Goal: Transaction & Acquisition: Obtain resource

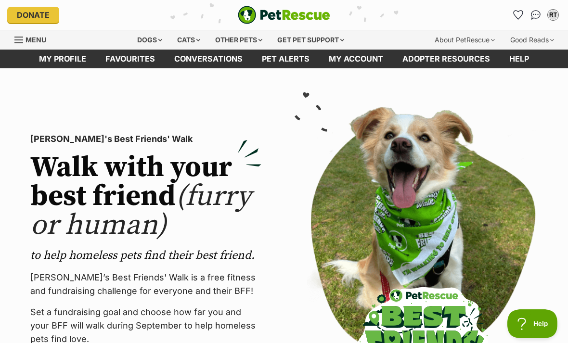
click at [187, 41] on div "Cats" at bounding box center [188, 39] width 37 height 19
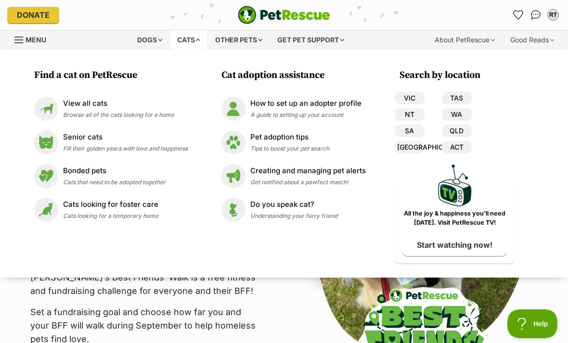
click at [55, 112] on img at bounding box center [46, 109] width 24 height 24
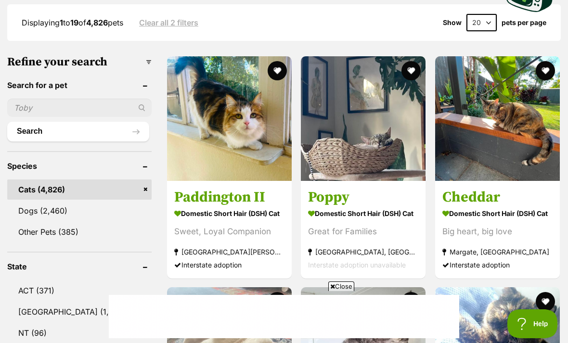
scroll to position [359, 0]
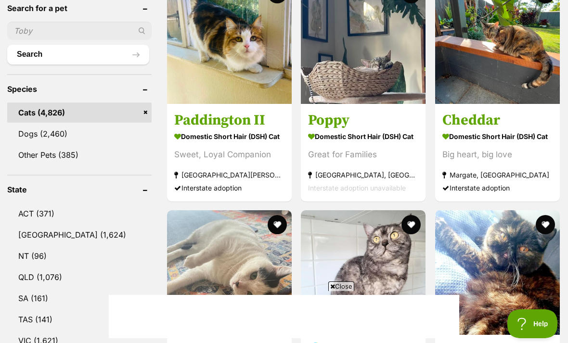
click at [27, 331] on link "VIC (1,621)" at bounding box center [79, 341] width 144 height 20
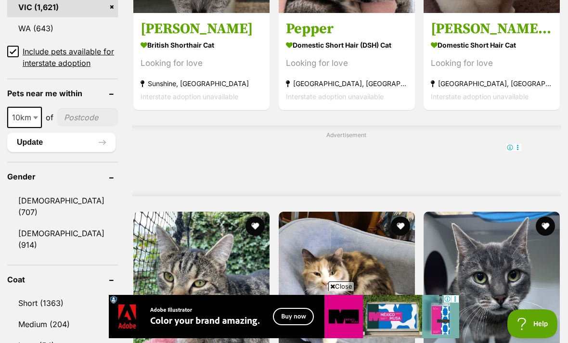
scroll to position [707, 0]
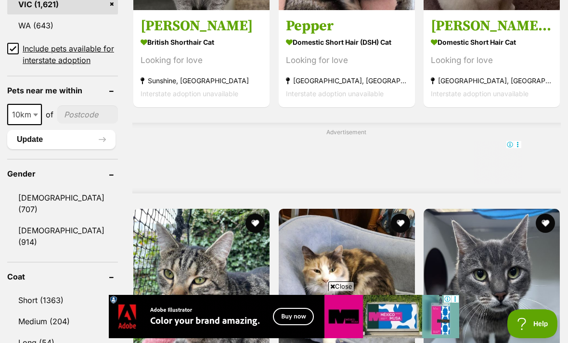
click at [30, 333] on link "Long (54)" at bounding box center [62, 343] width 111 height 20
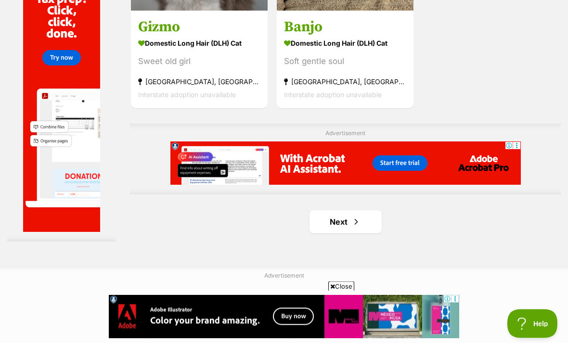
scroll to position [2107, 0]
click at [358, 234] on link "Next" at bounding box center [346, 221] width 72 height 23
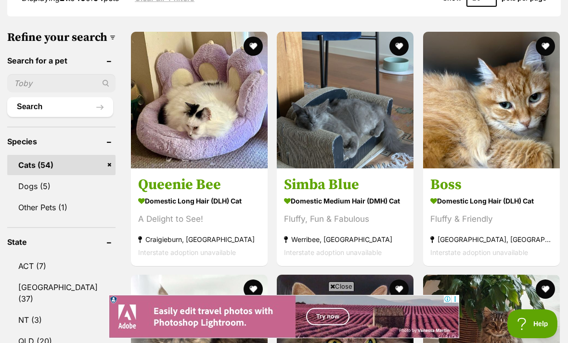
click at [331, 194] on h3 "Simba Blue" at bounding box center [345, 184] width 122 height 18
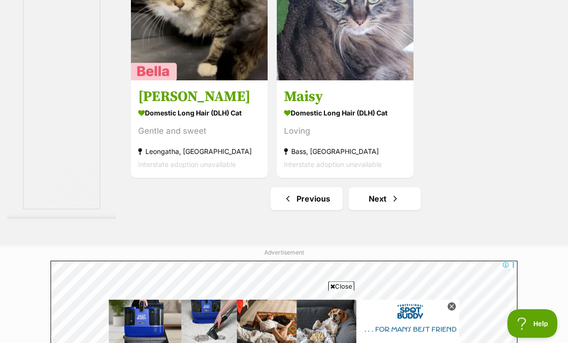
scroll to position [2245, 0]
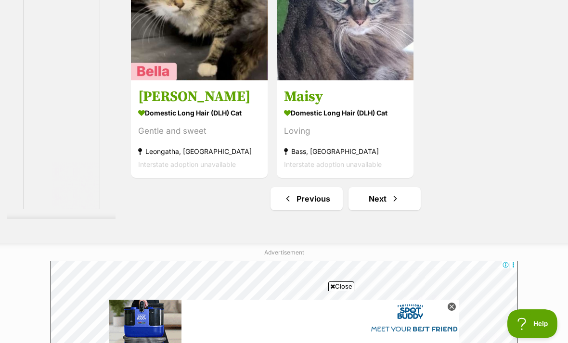
click at [391, 205] on span "Next page" at bounding box center [396, 199] width 10 height 12
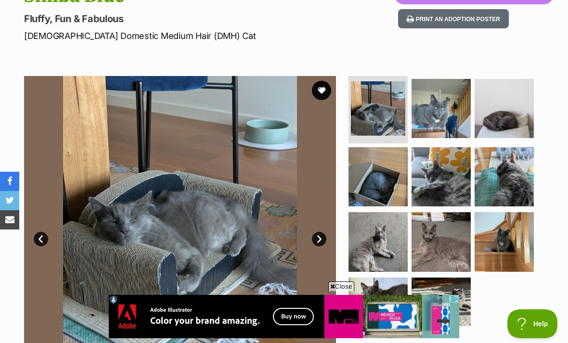
click at [428, 243] on img at bounding box center [441, 241] width 59 height 59
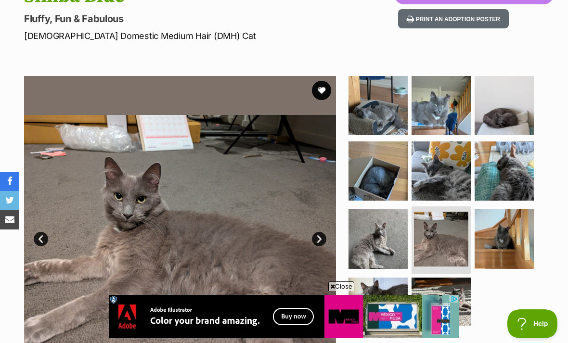
click at [391, 253] on img at bounding box center [378, 239] width 59 height 59
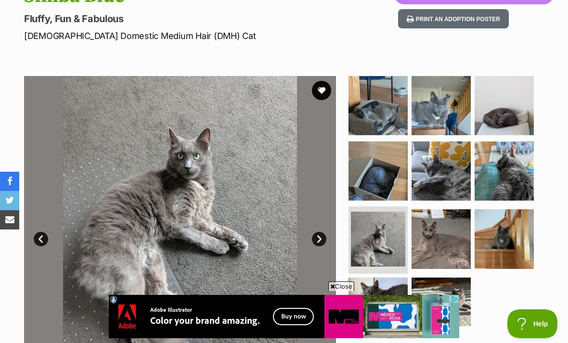
click at [382, 184] on img at bounding box center [378, 171] width 59 height 59
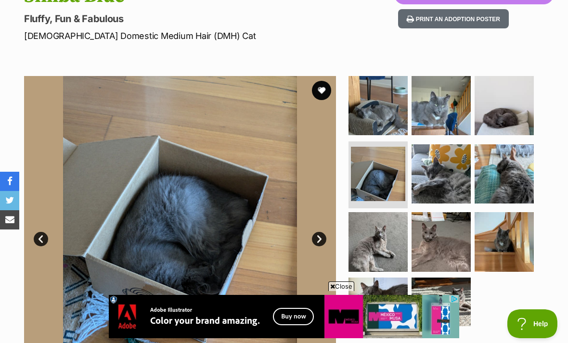
click at [442, 119] on img at bounding box center [441, 105] width 59 height 59
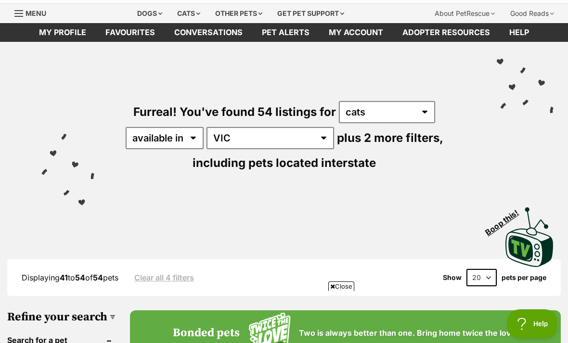
scroll to position [28, 0]
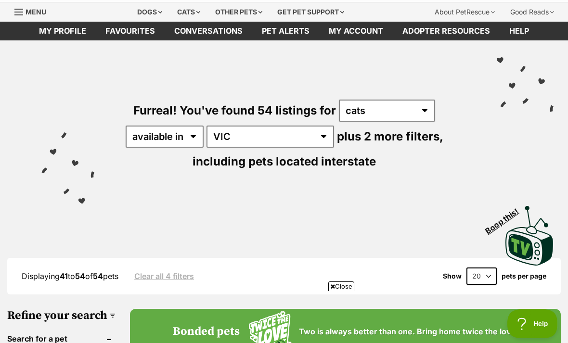
click at [182, 10] on div "Cats" at bounding box center [188, 11] width 37 height 19
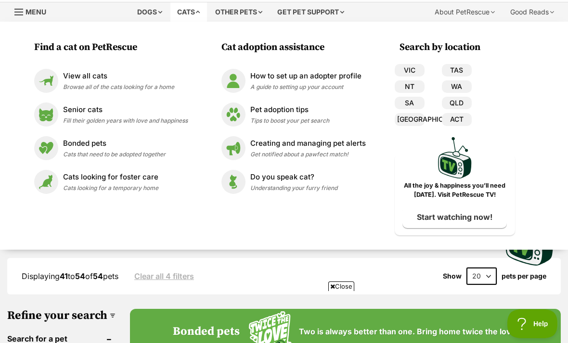
click at [147, 81] on div "View all cats Browse all of the cats looking for a home" at bounding box center [118, 81] width 111 height 21
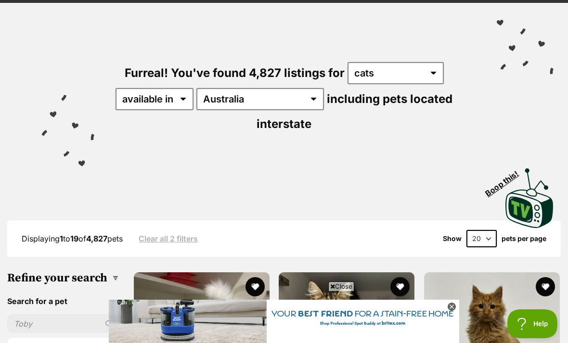
click at [47, 315] on input "text" at bounding box center [62, 324] width 111 height 18
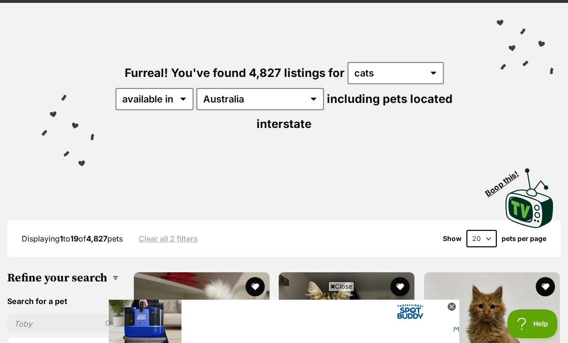
scroll to position [91, 0]
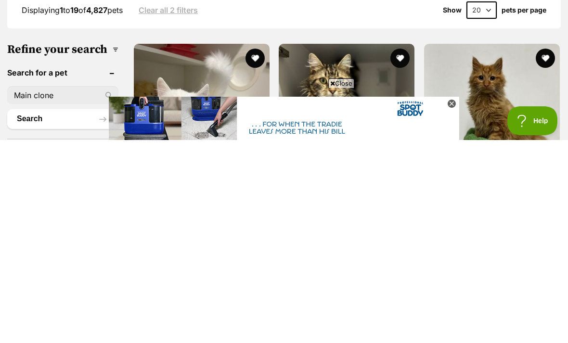
type input "Main clone"
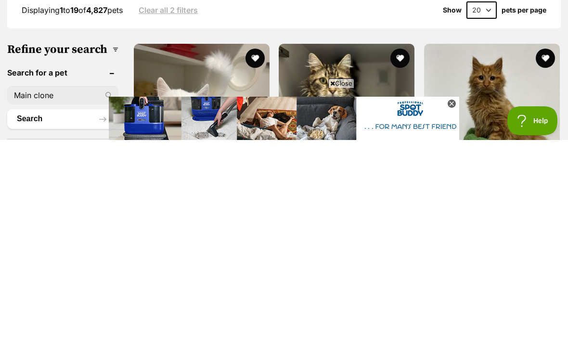
click at [48, 313] on button "Search" at bounding box center [61, 322] width 109 height 19
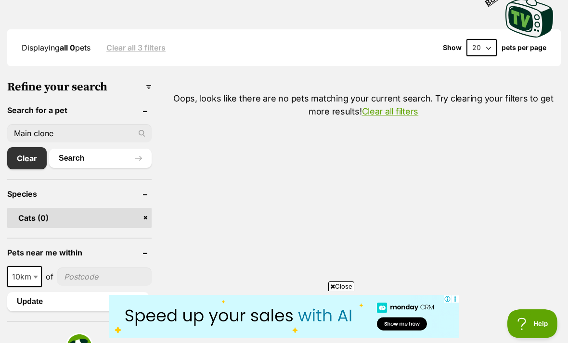
click at [76, 131] on input "Main clone" at bounding box center [79, 133] width 144 height 18
type input "Main coone"
click at [90, 158] on button "Search" at bounding box center [100, 158] width 103 height 19
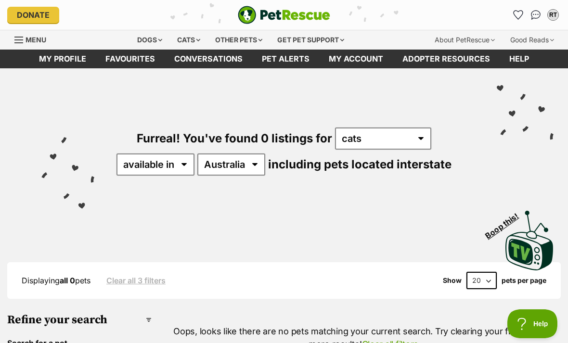
scroll to position [13, 0]
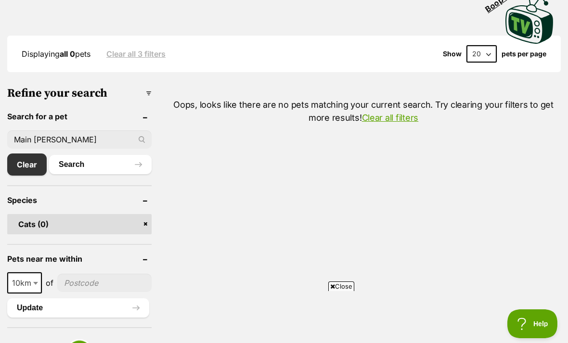
click at [65, 141] on input "Main [PERSON_NAME]" at bounding box center [79, 140] width 144 height 18
click at [29, 135] on input "Main [PERSON_NAME]" at bounding box center [79, 140] width 144 height 18
type input "[US_STATE] [PERSON_NAME]"
click at [90, 164] on button "Search" at bounding box center [100, 165] width 103 height 19
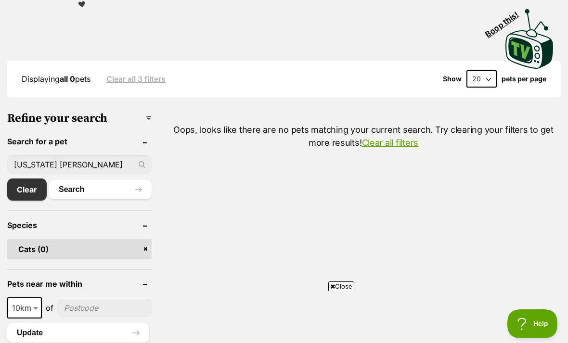
click at [36, 161] on input "[US_STATE] [PERSON_NAME]" at bounding box center [79, 165] width 144 height 18
click at [35, 156] on input "[US_STATE] [PERSON_NAME]" at bounding box center [79, 165] width 144 height 18
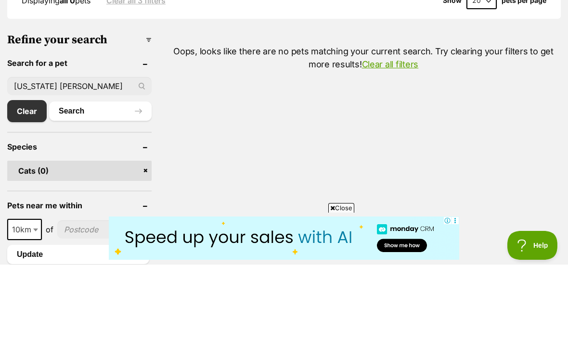
click at [39, 156] on input "[US_STATE] [PERSON_NAME]" at bounding box center [79, 165] width 144 height 18
type input "Main [PERSON_NAME]"
click at [90, 180] on button "Search" at bounding box center [100, 189] width 103 height 19
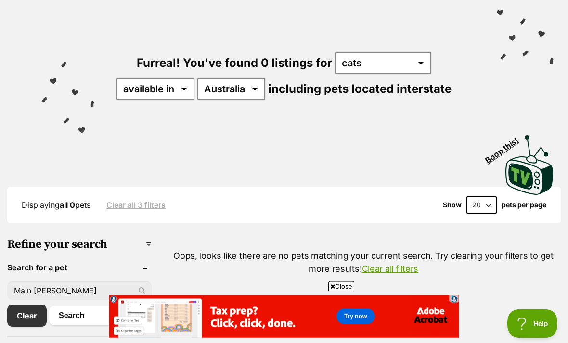
click at [71, 289] on input "Main [PERSON_NAME]" at bounding box center [79, 291] width 144 height 18
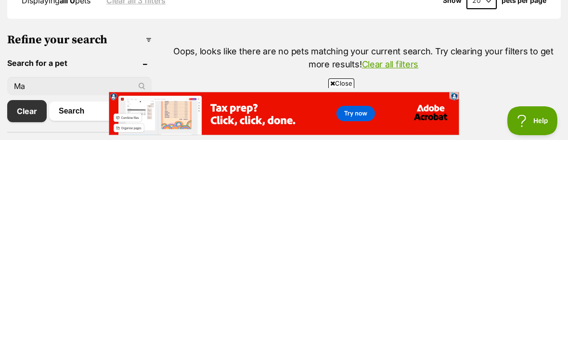
type input "M"
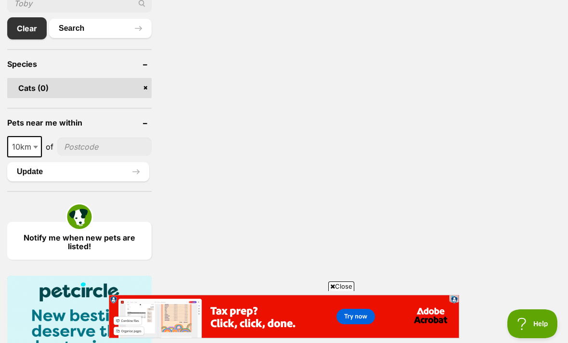
scroll to position [329, 0]
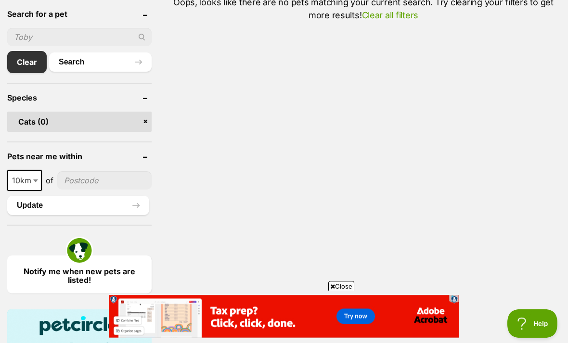
click at [77, 60] on button "Search" at bounding box center [100, 62] width 103 height 19
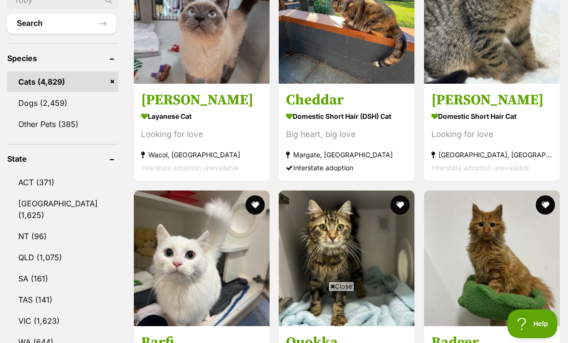
click at [47, 311] on link "VIC (1,623)" at bounding box center [62, 321] width 111 height 20
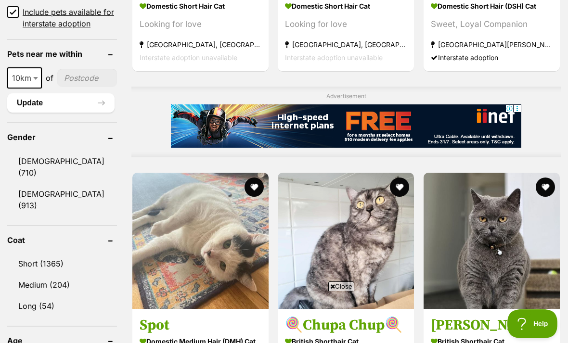
click at [34, 151] on link "Male (710)" at bounding box center [62, 167] width 110 height 32
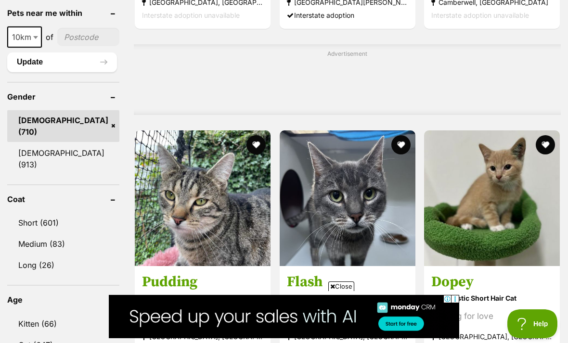
scroll to position [785, 0]
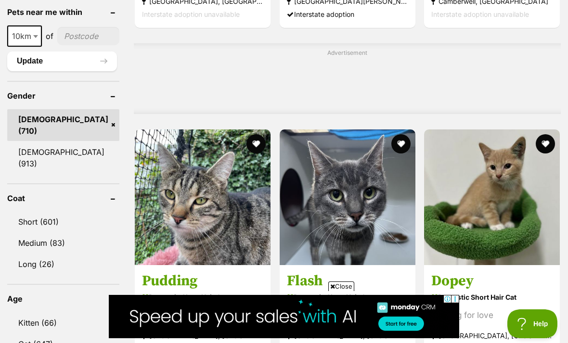
click at [29, 254] on link "Long (26)" at bounding box center [63, 264] width 112 height 20
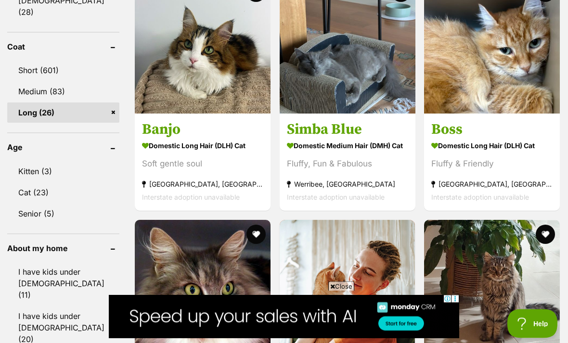
scroll to position [937, 0]
click at [303, 144] on link "Simba Blue Domestic Medium Hair (DMH) Cat Fluffy, Fun & Fabulous [GEOGRAPHIC_DA…" at bounding box center [348, 162] width 136 height 98
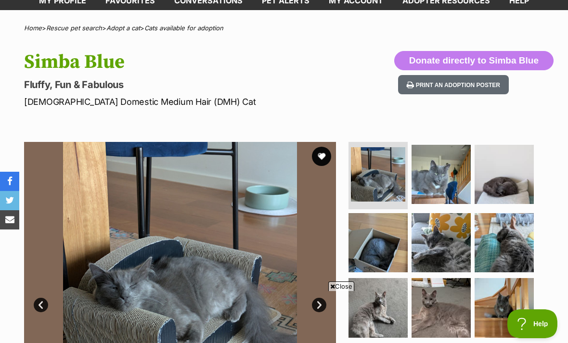
click at [398, 186] on img at bounding box center [378, 174] width 54 height 54
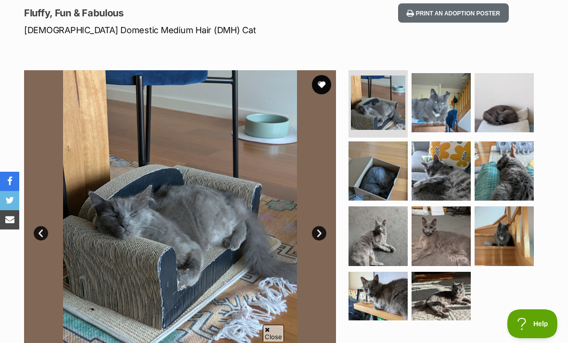
click at [379, 246] on img at bounding box center [378, 236] width 59 height 59
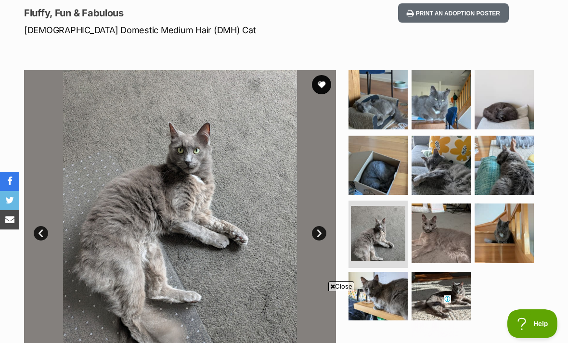
click at [399, 296] on img at bounding box center [378, 301] width 59 height 59
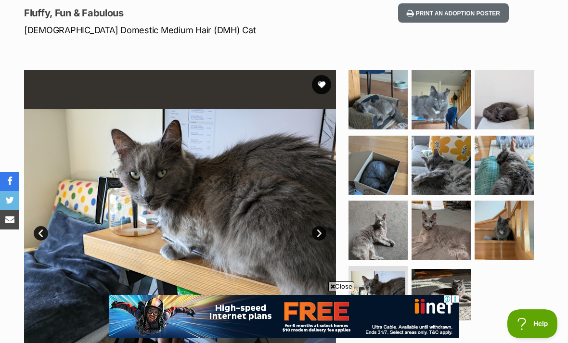
click at [450, 298] on img at bounding box center [441, 298] width 59 height 59
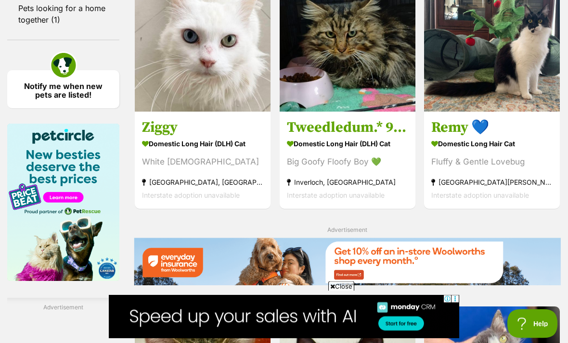
scroll to position [1425, 0]
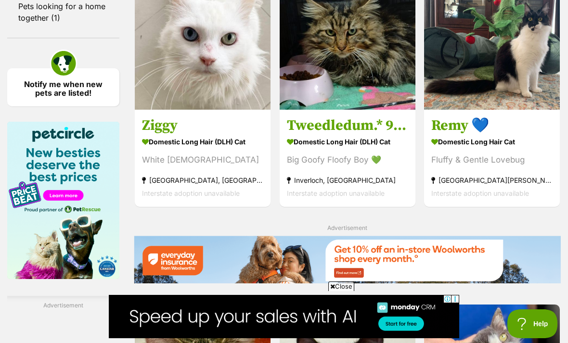
click at [515, 110] on img at bounding box center [492, 42] width 136 height 136
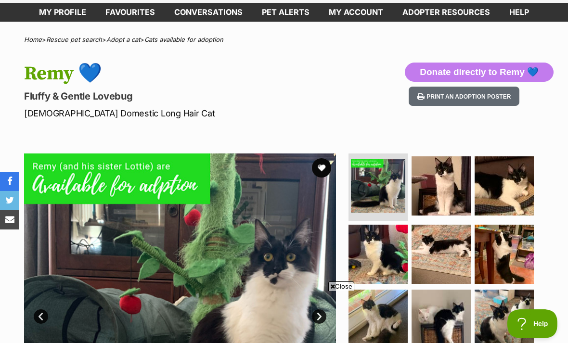
click at [446, 191] on img at bounding box center [441, 186] width 59 height 59
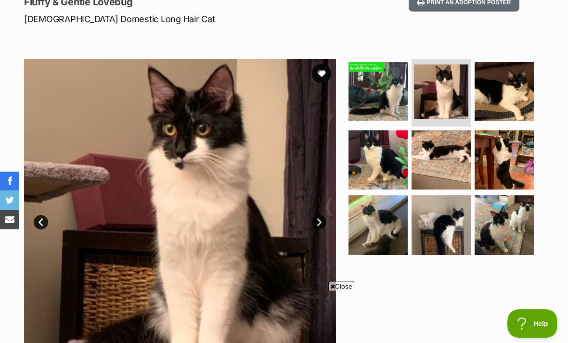
scroll to position [141, 0]
click at [446, 228] on img at bounding box center [441, 225] width 59 height 59
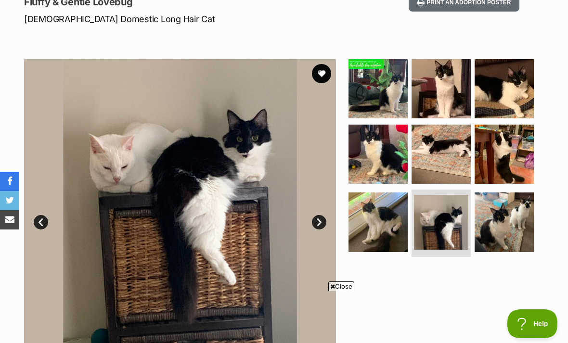
click at [395, 233] on img at bounding box center [378, 222] width 59 height 59
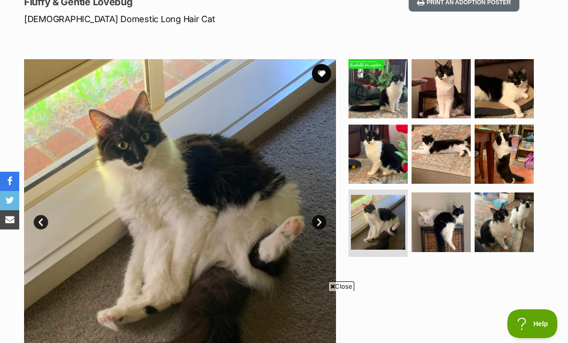
click at [489, 226] on img at bounding box center [504, 222] width 59 height 59
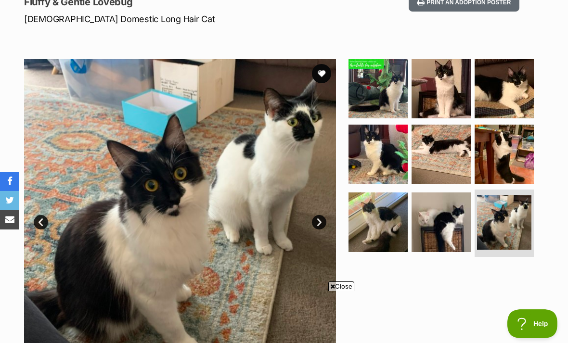
scroll to position [0, 0]
click at [401, 96] on img at bounding box center [378, 88] width 59 height 59
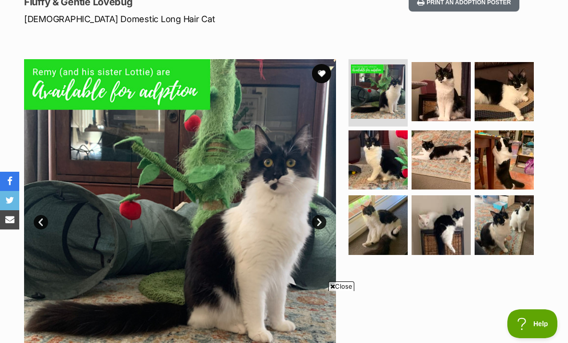
click at [395, 228] on img at bounding box center [378, 225] width 59 height 59
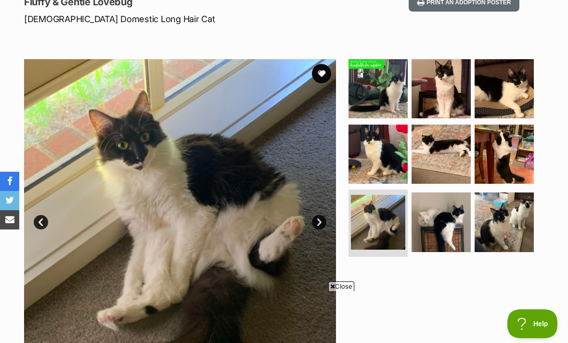
click at [519, 215] on img at bounding box center [504, 222] width 59 height 59
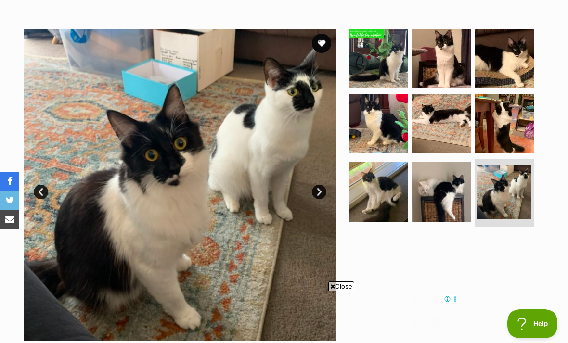
scroll to position [170, 0]
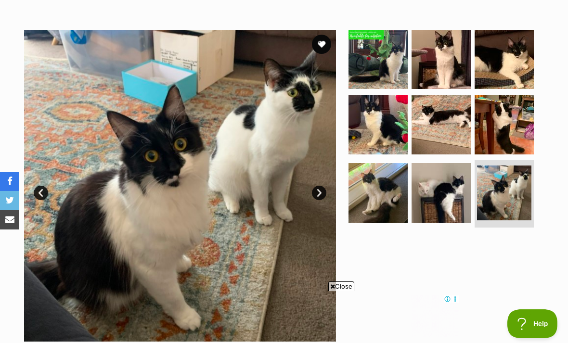
click at [323, 183] on img at bounding box center [180, 186] width 312 height 312
click at [324, 194] on link "Next" at bounding box center [319, 193] width 14 height 14
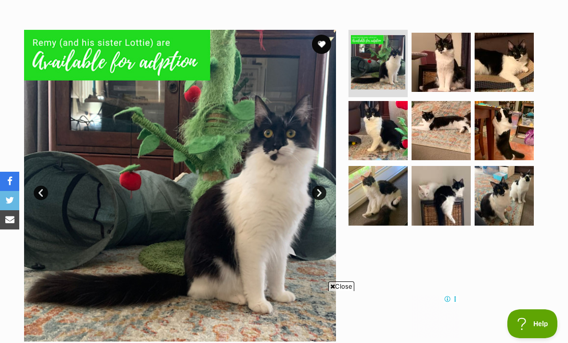
click at [320, 195] on link "Next" at bounding box center [319, 193] width 14 height 14
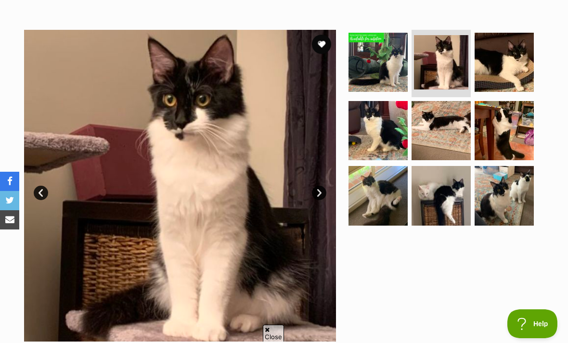
click at [324, 192] on link "Next" at bounding box center [319, 193] width 14 height 14
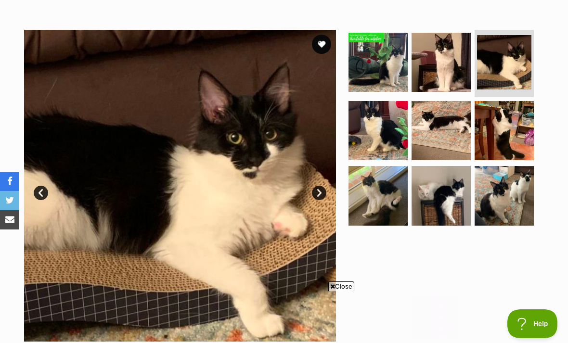
scroll to position [0, 0]
click at [318, 198] on link "Next" at bounding box center [319, 193] width 14 height 14
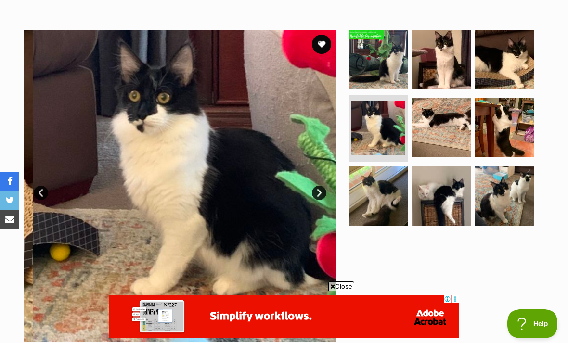
click at [320, 197] on link "Next" at bounding box center [319, 193] width 14 height 14
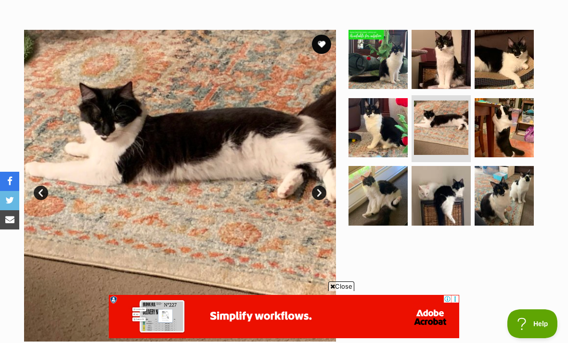
click at [326, 194] on link "Next" at bounding box center [319, 193] width 14 height 14
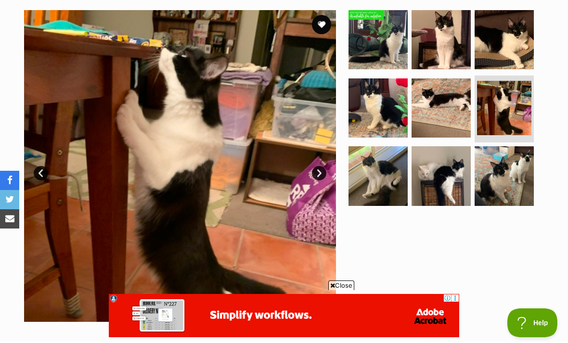
click at [326, 172] on link "Next" at bounding box center [319, 174] width 14 height 14
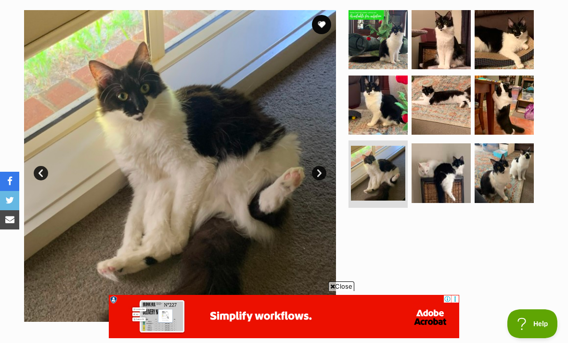
click at [317, 176] on link "Next" at bounding box center [319, 173] width 14 height 14
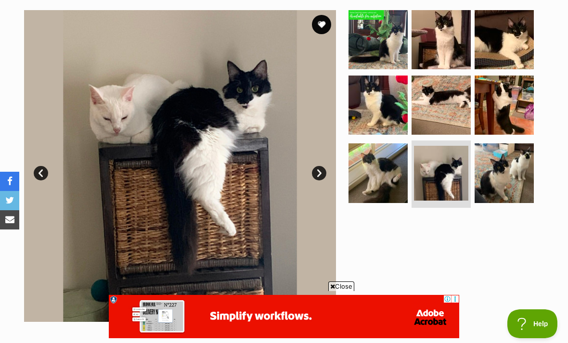
click at [313, 173] on link "Next" at bounding box center [319, 173] width 14 height 14
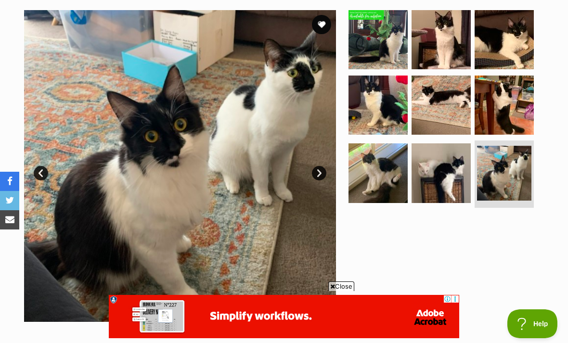
click at [315, 176] on link "Next" at bounding box center [319, 173] width 14 height 14
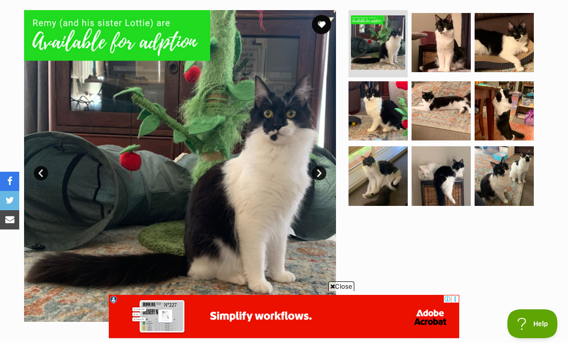
click at [441, 119] on img at bounding box center [441, 110] width 59 height 59
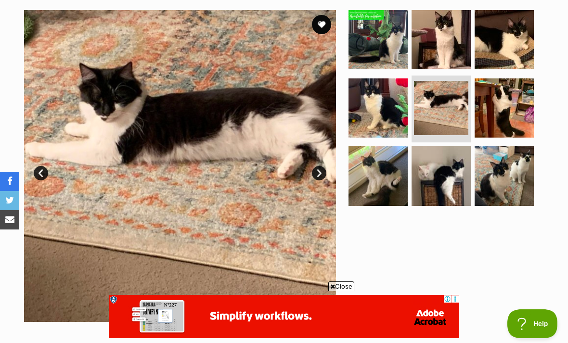
click at [502, 108] on img at bounding box center [504, 108] width 59 height 59
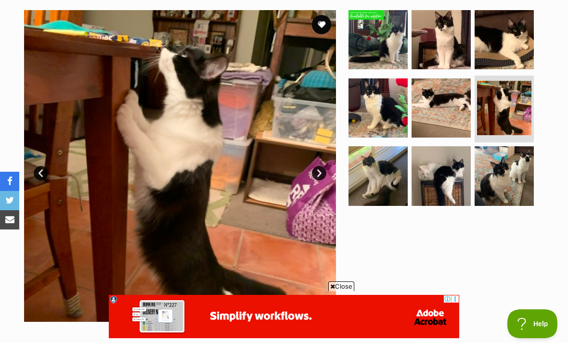
click at [398, 186] on img at bounding box center [378, 175] width 59 height 59
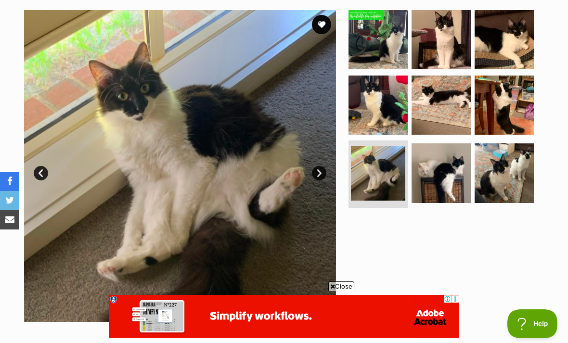
click at [439, 181] on img at bounding box center [441, 173] width 59 height 59
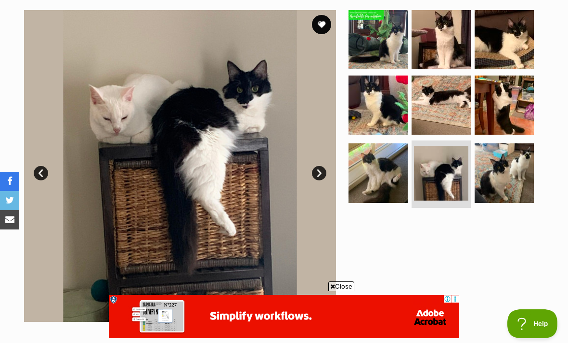
click at [502, 177] on img at bounding box center [504, 173] width 59 height 59
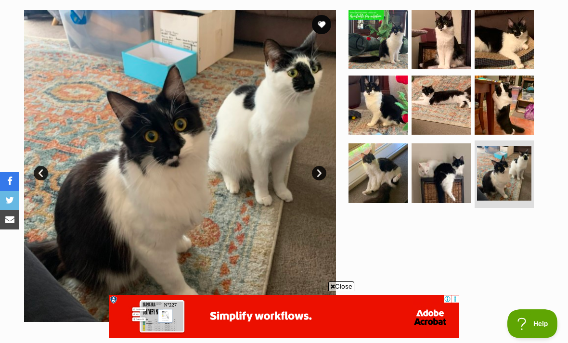
click at [511, 111] on img at bounding box center [504, 105] width 59 height 59
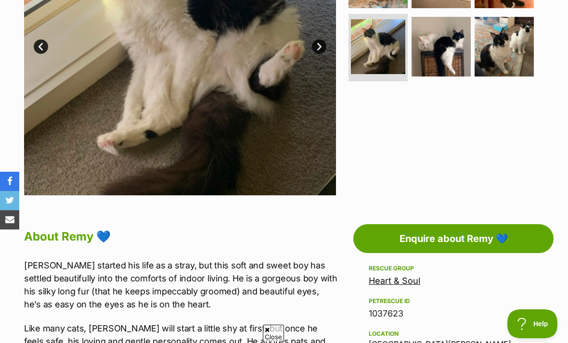
scroll to position [318, 0]
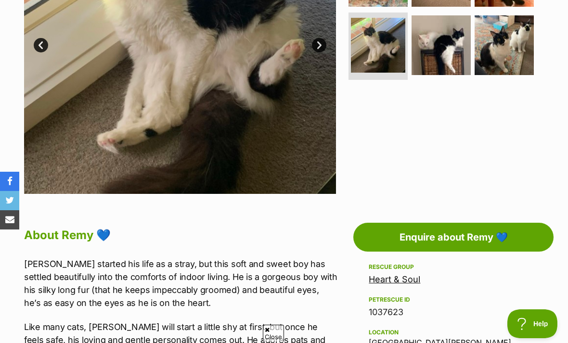
click at [498, 236] on link "Enquire about Remy 💙" at bounding box center [454, 237] width 200 height 29
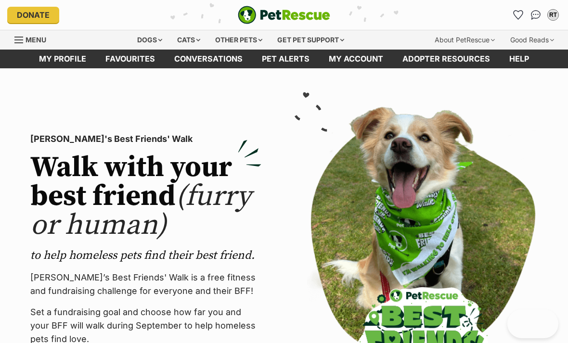
click at [179, 37] on div "Cats" at bounding box center [188, 39] width 37 height 19
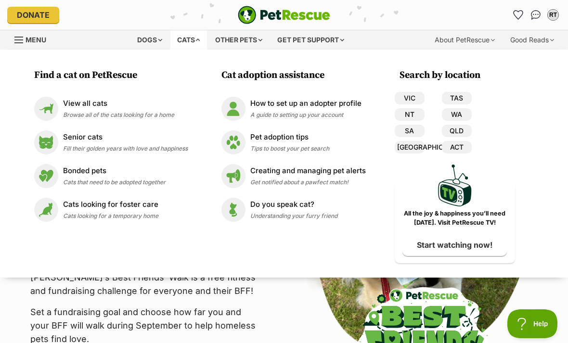
click at [65, 104] on p "View all cats" at bounding box center [118, 103] width 111 height 11
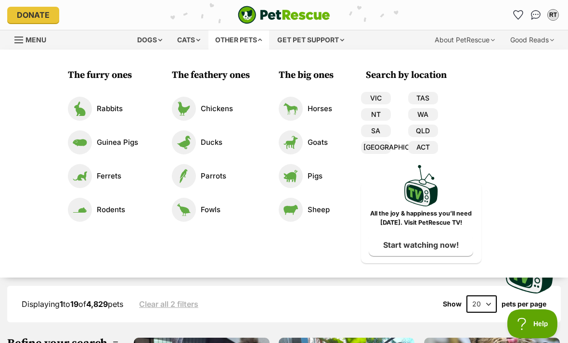
click at [235, 39] on div "Other pets" at bounding box center [239, 39] width 61 height 19
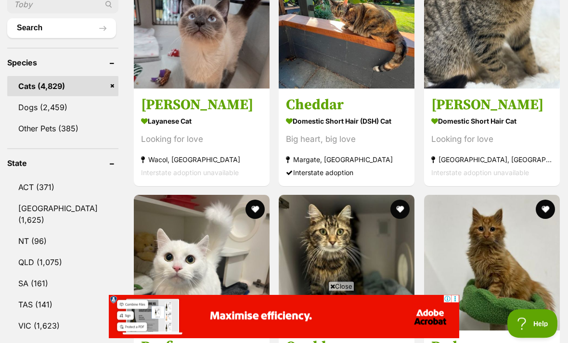
scroll to position [388, 0]
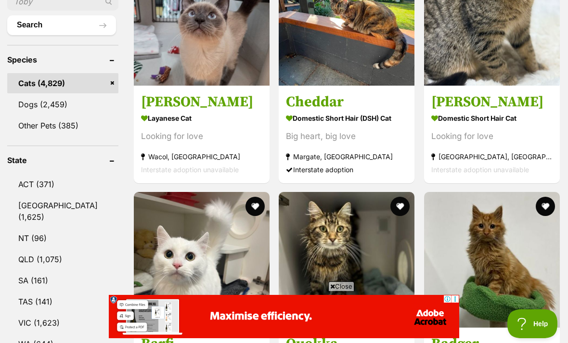
click at [40, 313] on link "VIC (1,623)" at bounding box center [62, 323] width 111 height 20
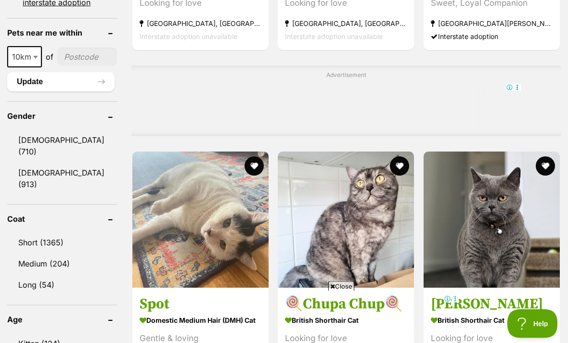
scroll to position [770, 0]
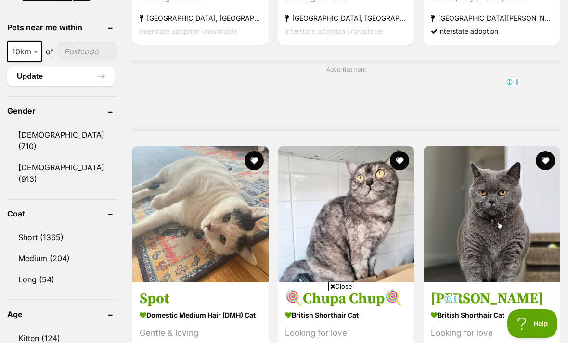
click at [31, 270] on link "Long (54)" at bounding box center [62, 280] width 110 height 20
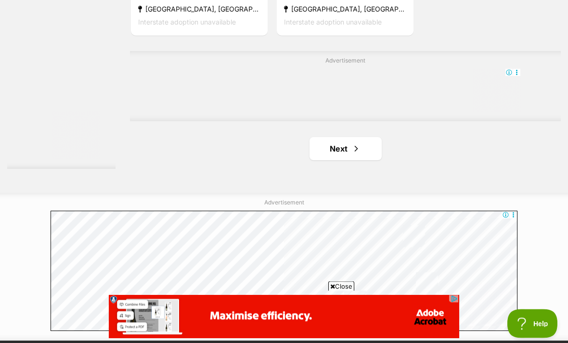
scroll to position [2180, 0]
click at [359, 160] on link "Next" at bounding box center [346, 148] width 72 height 23
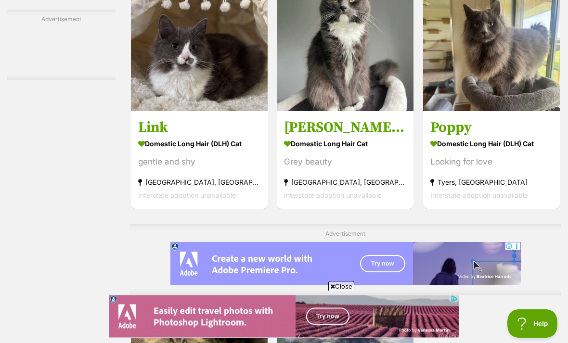
scroll to position [1763, 0]
click at [137, 106] on img at bounding box center [199, 42] width 137 height 137
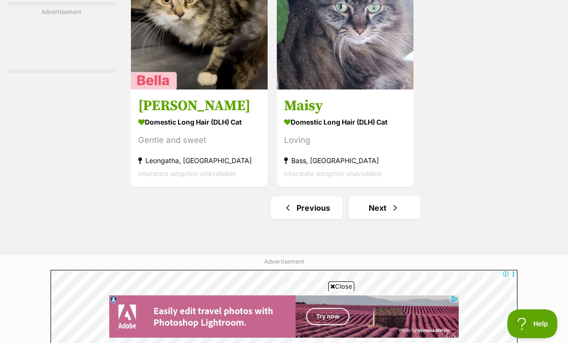
scroll to position [2121, 0]
click at [385, 219] on link "Next" at bounding box center [385, 207] width 72 height 23
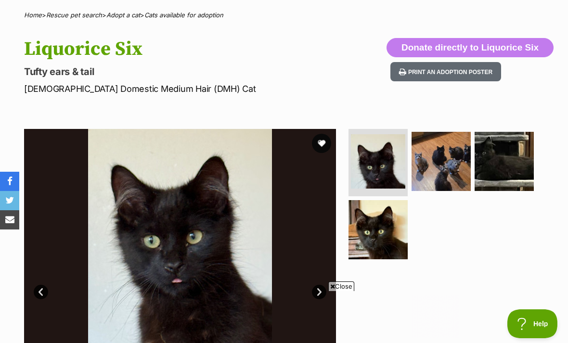
click at [406, 155] on img at bounding box center [378, 161] width 54 height 54
click at [452, 150] on img at bounding box center [441, 161] width 59 height 59
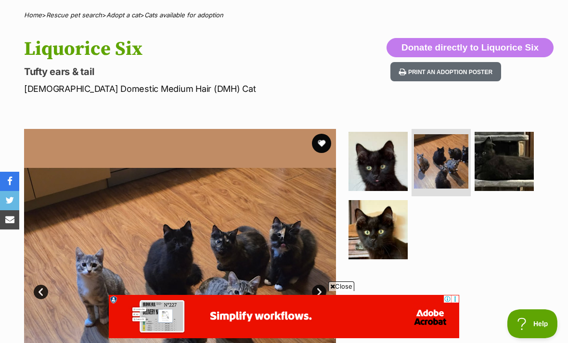
click at [407, 225] on img at bounding box center [378, 229] width 59 height 59
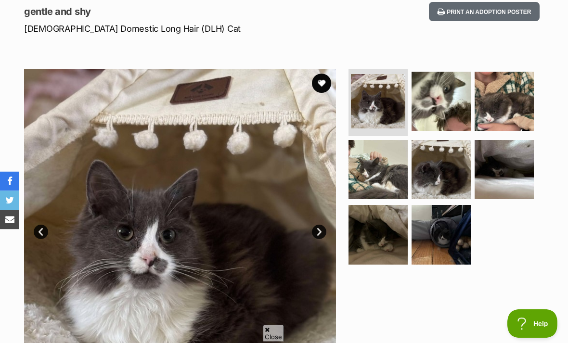
scroll to position [131, 0]
click at [396, 170] on img at bounding box center [378, 169] width 59 height 59
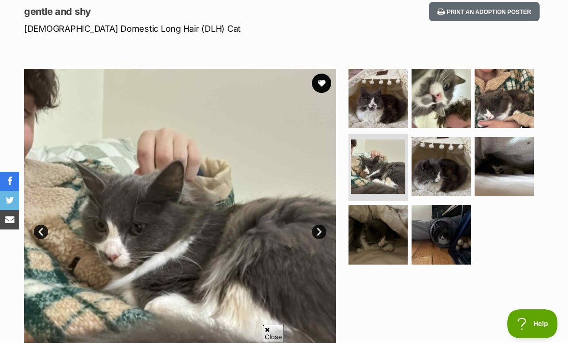
scroll to position [0, 0]
click at [432, 153] on img at bounding box center [441, 166] width 59 height 59
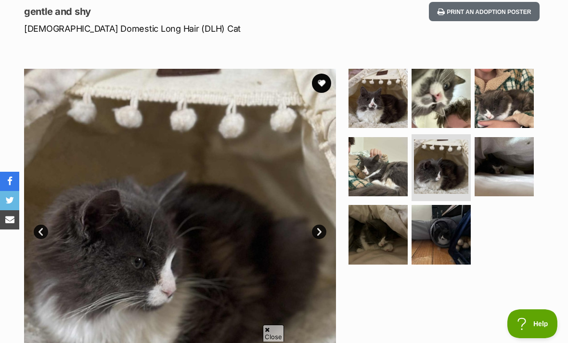
click at [399, 218] on img at bounding box center [378, 234] width 59 height 59
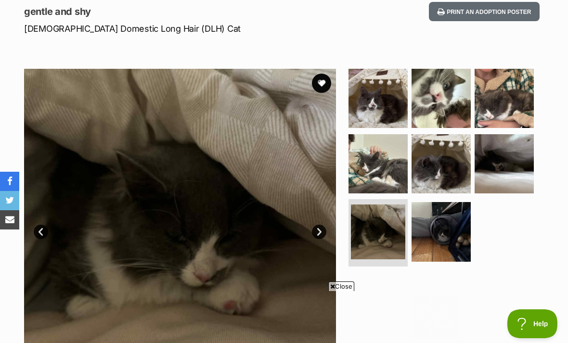
click at [419, 223] on img at bounding box center [441, 231] width 59 height 59
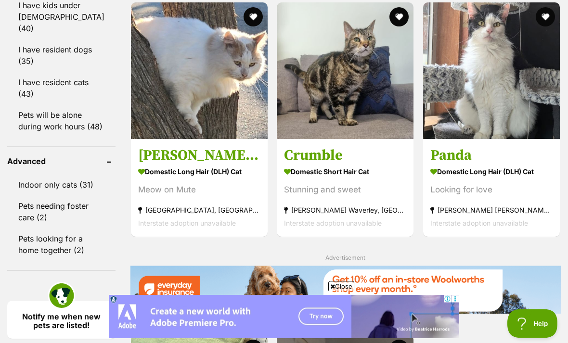
scroll to position [1248, 0]
click at [131, 105] on img at bounding box center [199, 70] width 137 height 137
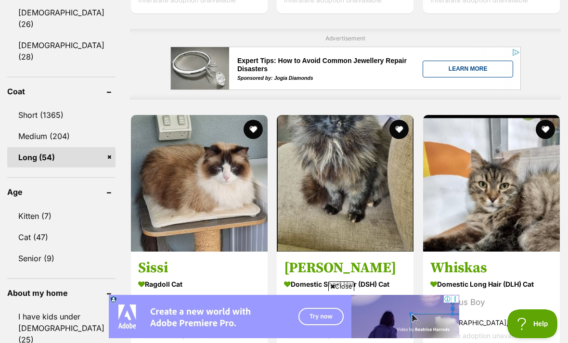
scroll to position [893, 0]
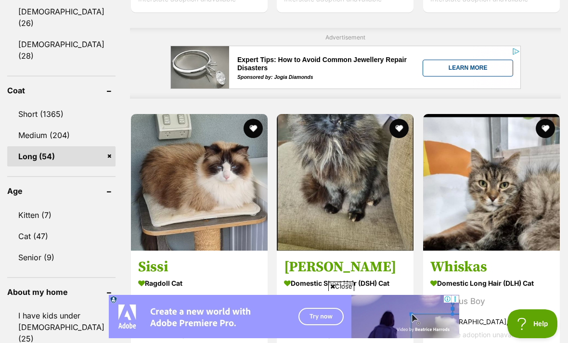
click at [29, 125] on link "Medium (204)" at bounding box center [61, 135] width 108 height 20
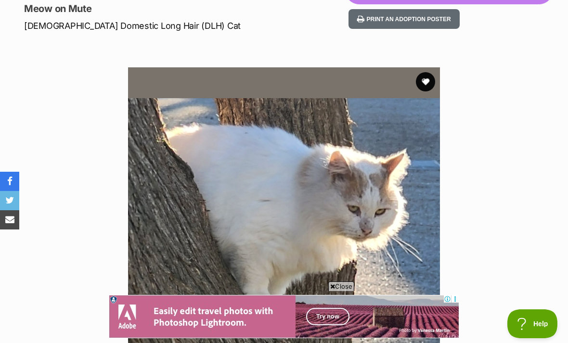
scroll to position [124, 0]
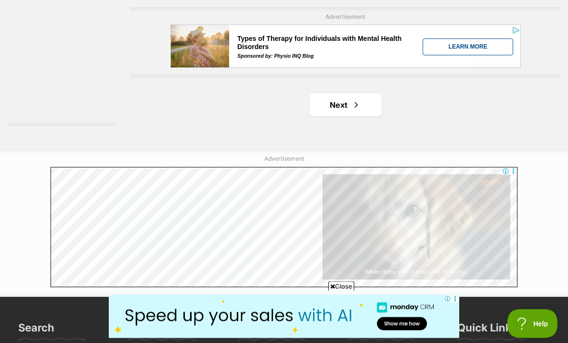
scroll to position [2206, 0]
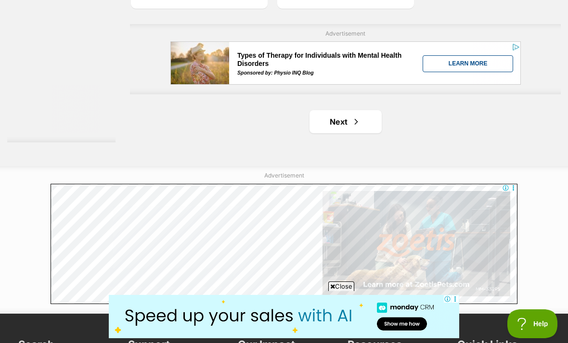
click at [369, 133] on link "Next" at bounding box center [346, 121] width 72 height 23
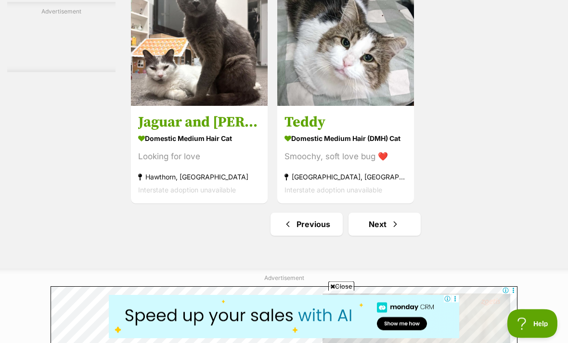
scroll to position [2104, 0]
click at [390, 236] on link "Next" at bounding box center [385, 224] width 72 height 23
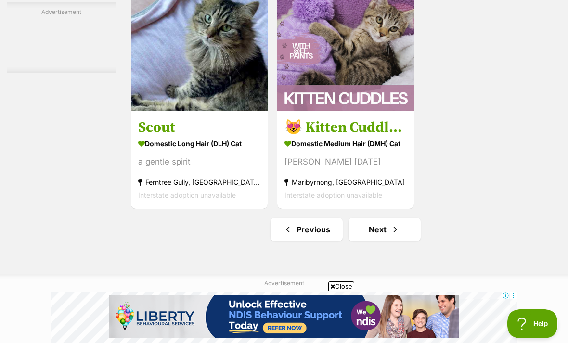
scroll to position [2190, 0]
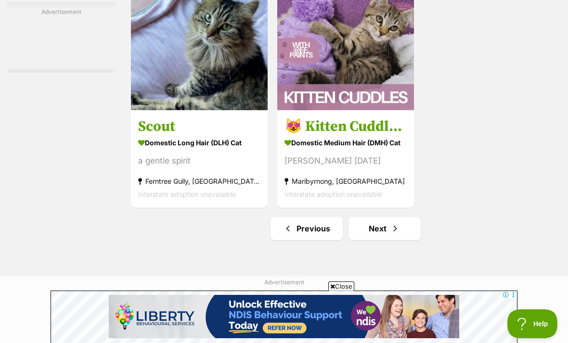
click at [394, 240] on link "Next" at bounding box center [385, 228] width 72 height 23
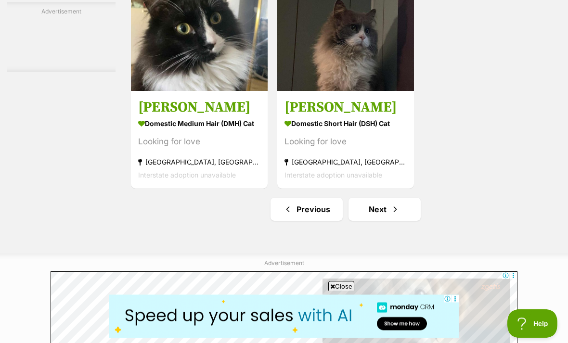
scroll to position [2119, 0]
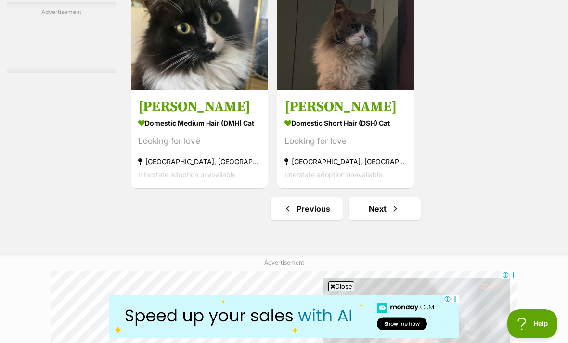
click at [399, 221] on link "Next" at bounding box center [385, 208] width 72 height 23
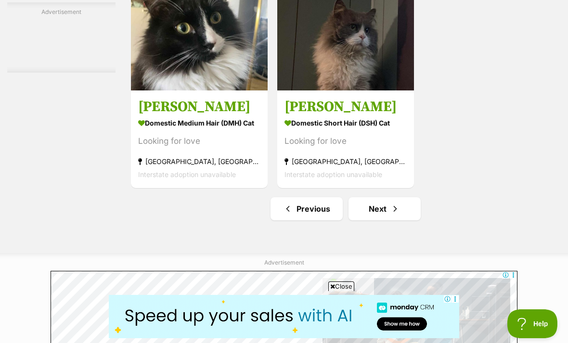
click at [391, 221] on link "Next" at bounding box center [385, 208] width 72 height 23
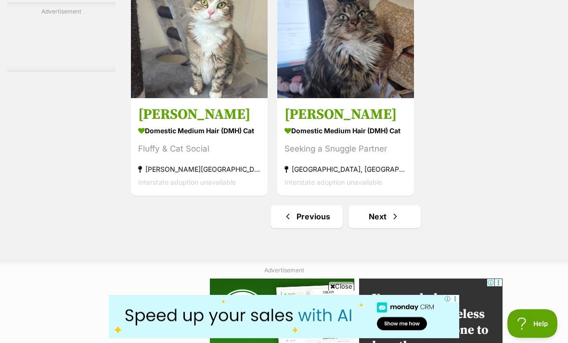
scroll to position [2119, 0]
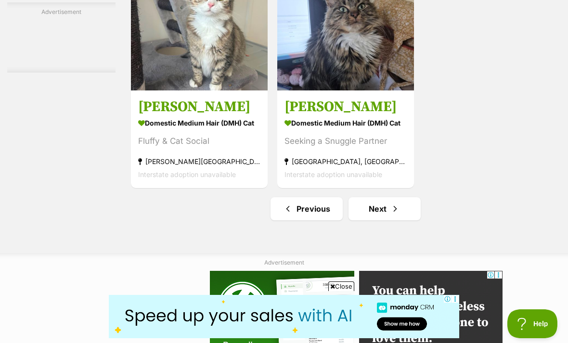
click at [404, 221] on link "Next" at bounding box center [385, 208] width 72 height 23
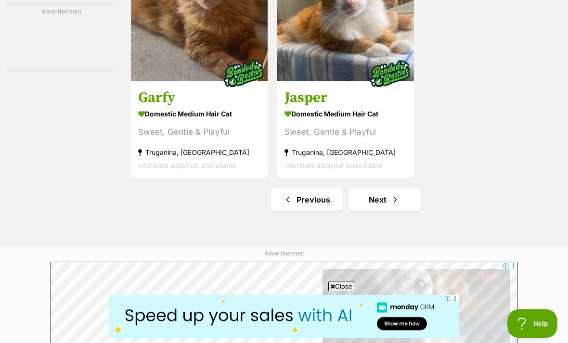
scroll to position [2218, 0]
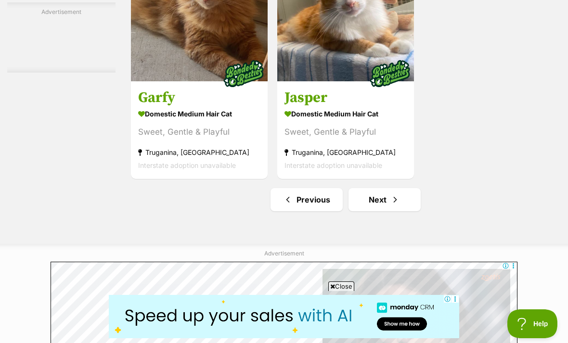
click at [399, 211] on link "Next" at bounding box center [385, 199] width 72 height 23
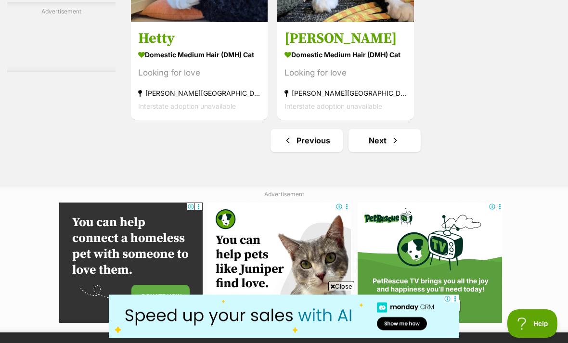
scroll to position [2177, 0]
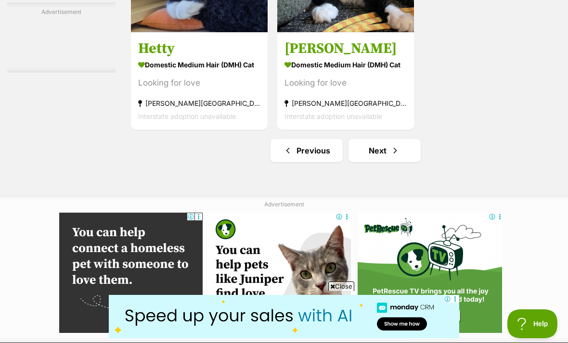
click at [396, 162] on link "Next" at bounding box center [385, 150] width 72 height 23
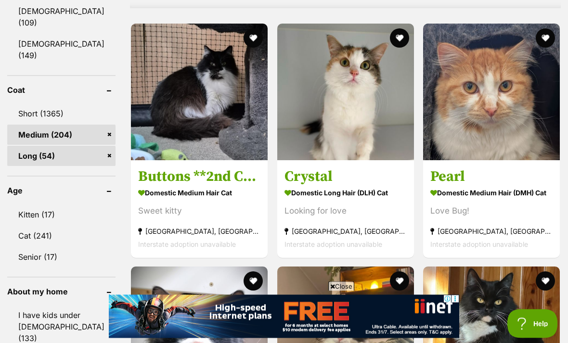
scroll to position [894, 0]
click at [131, 115] on img at bounding box center [199, 92] width 137 height 137
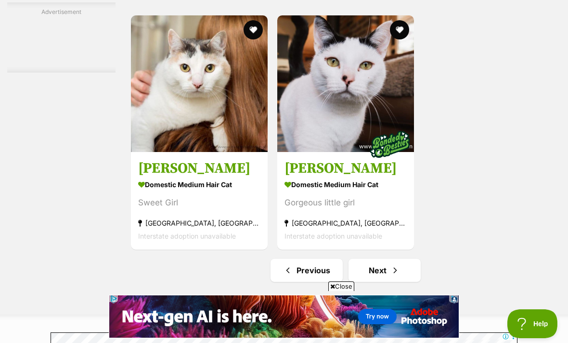
scroll to position [2117, 0]
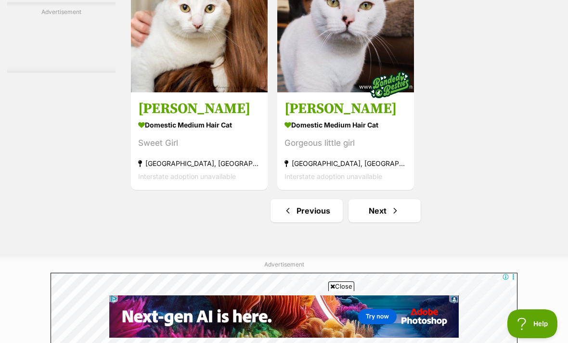
click at [391, 223] on link "Next" at bounding box center [385, 210] width 72 height 23
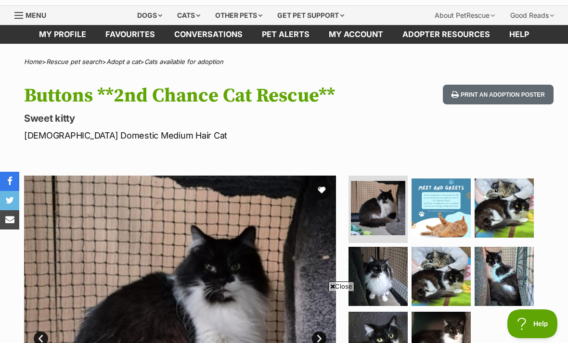
scroll to position [28, 0]
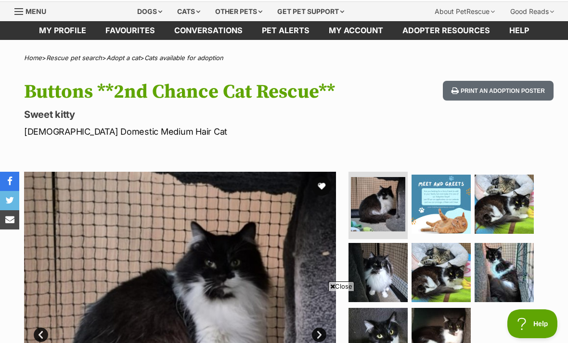
click at [407, 267] on img at bounding box center [378, 272] width 59 height 59
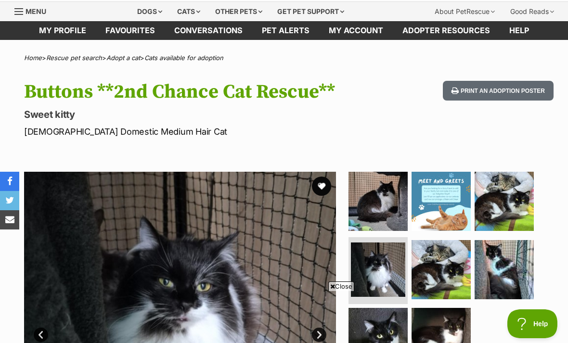
click at [436, 264] on img at bounding box center [441, 269] width 59 height 59
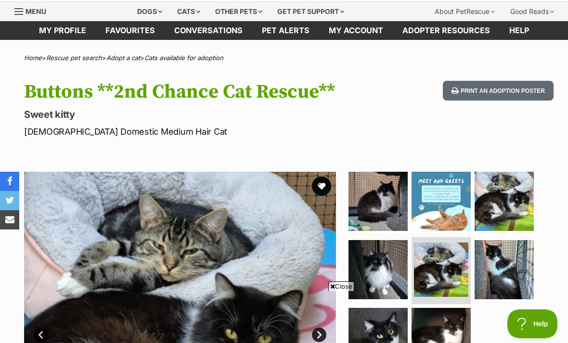
click at [487, 266] on img at bounding box center [504, 269] width 59 height 59
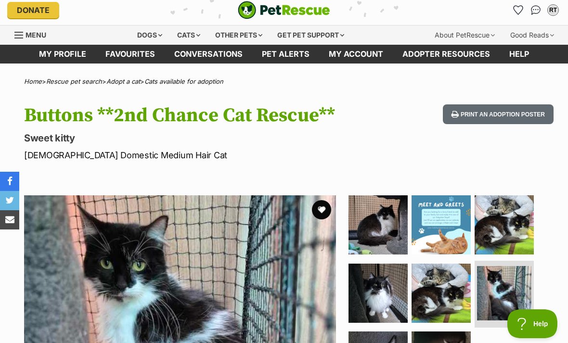
scroll to position [0, 0]
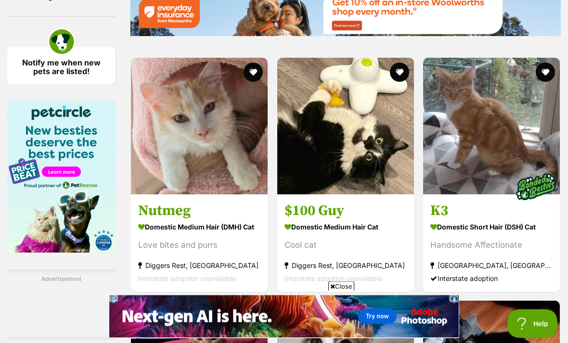
scroll to position [1526, 0]
click at [384, 195] on img at bounding box center [345, 126] width 137 height 137
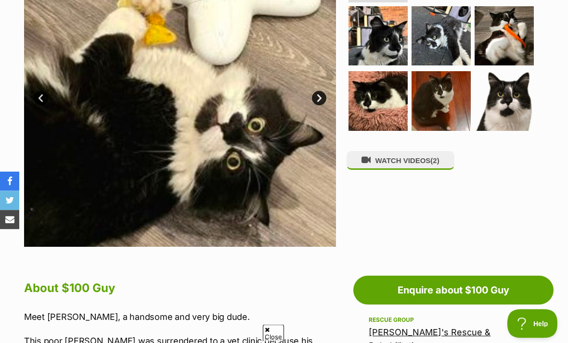
scroll to position [265, 0]
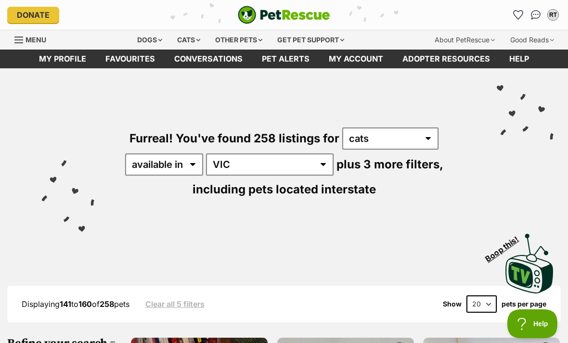
click at [238, 38] on div "Other pets" at bounding box center [239, 39] width 61 height 19
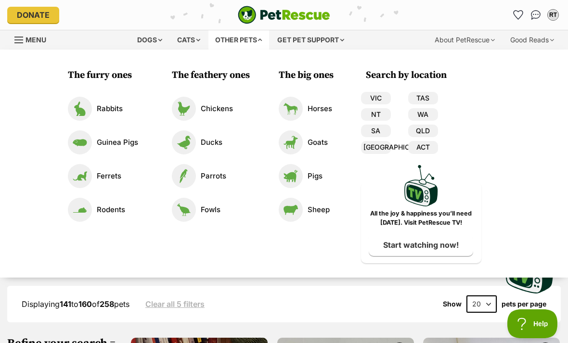
click at [148, 38] on div "Dogs" at bounding box center [150, 39] width 39 height 19
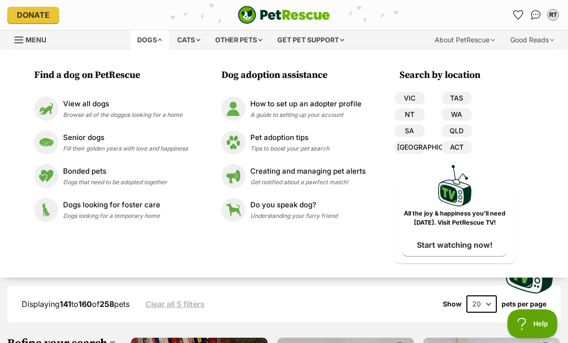
click at [53, 100] on img at bounding box center [46, 109] width 24 height 24
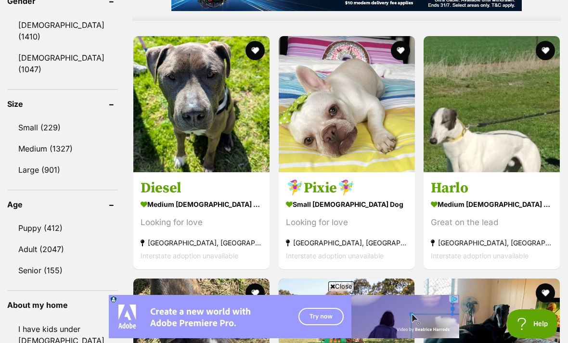
scroll to position [879, 0]
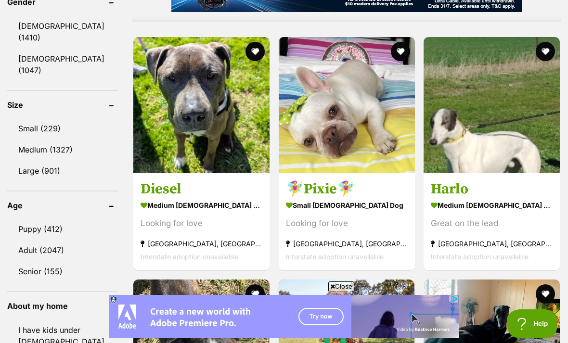
click at [33, 161] on link "Large (901)" at bounding box center [62, 171] width 111 height 20
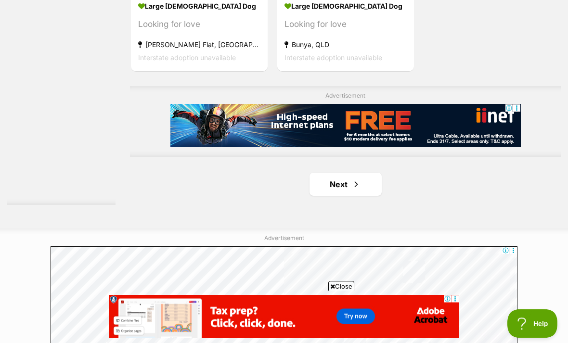
scroll to position [2144, 0]
click at [352, 190] on span "Next page" at bounding box center [357, 185] width 10 height 12
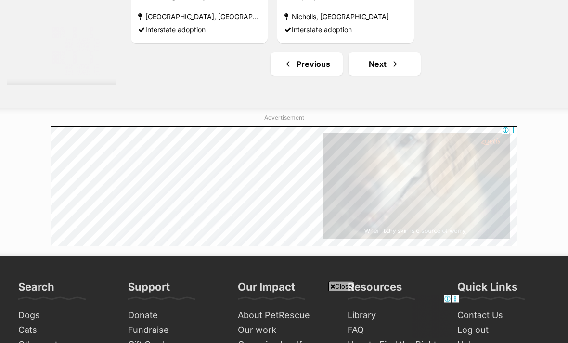
scroll to position [2255, 0]
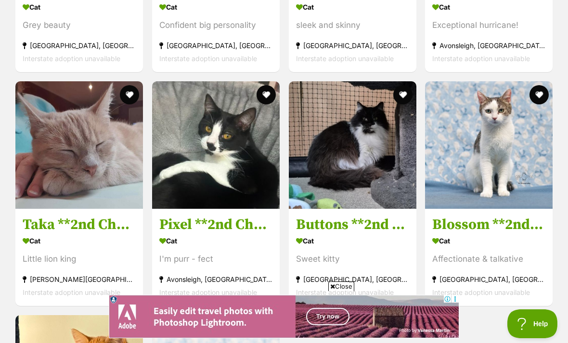
scroll to position [3361, 0]
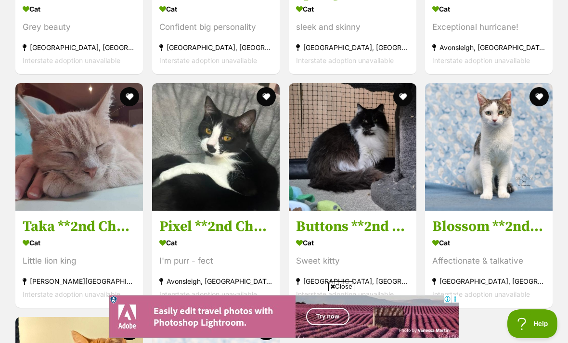
click at [397, 200] on img at bounding box center [353, 147] width 128 height 128
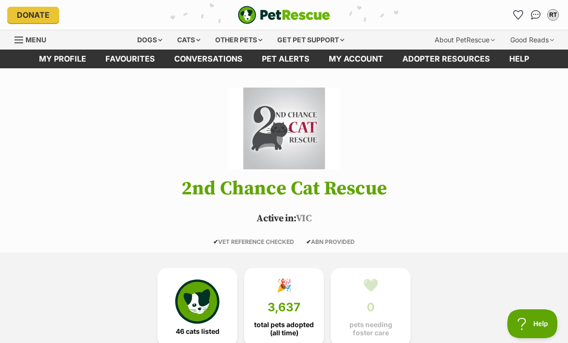
click at [136, 40] on div "Dogs" at bounding box center [150, 39] width 39 height 19
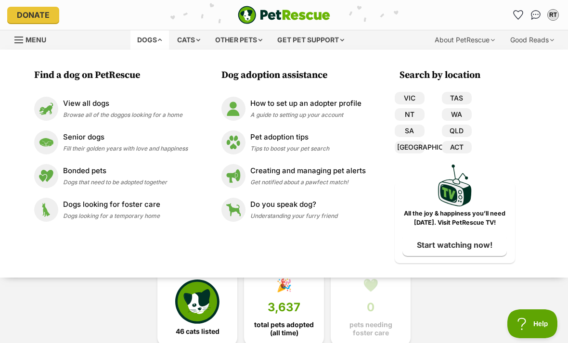
click at [79, 114] on span "Browse all of the doggos looking for a home" at bounding box center [122, 114] width 119 height 7
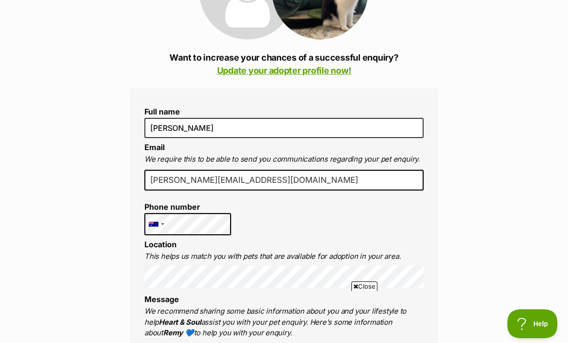
scroll to position [179, 0]
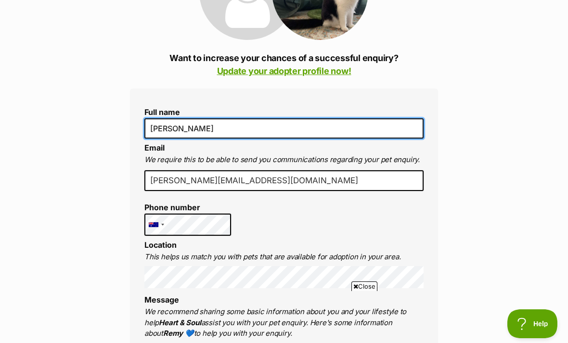
click at [206, 132] on input "[PERSON_NAME]" at bounding box center [283, 128] width 279 height 20
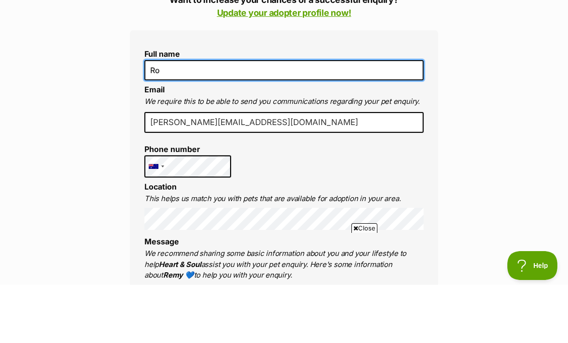
type input "R"
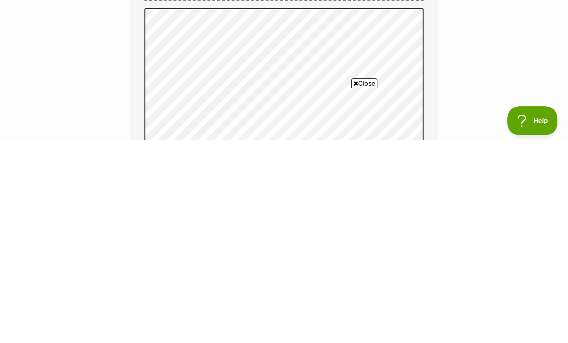
scroll to position [503, 0]
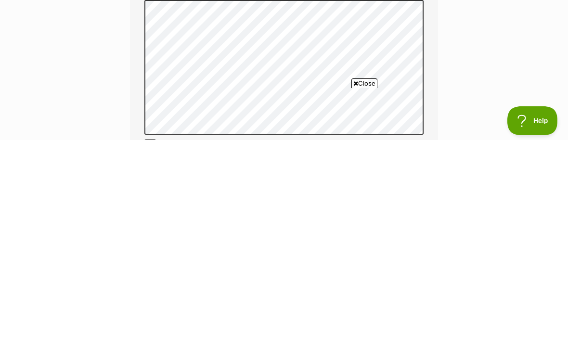
type input "Veronica Phelan-Tribel"
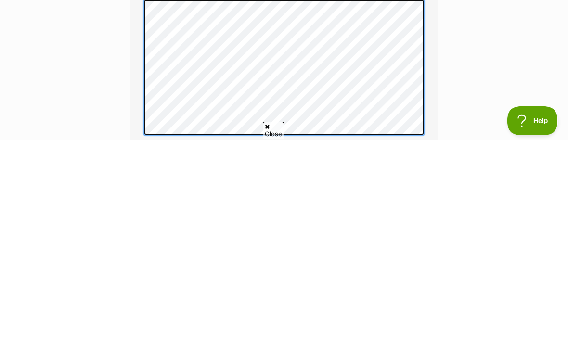
scroll to position [0, 0]
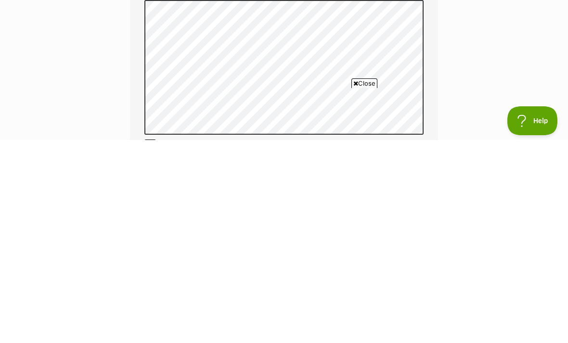
click at [538, 123] on span "Help" at bounding box center [533, 121] width 50 height 7
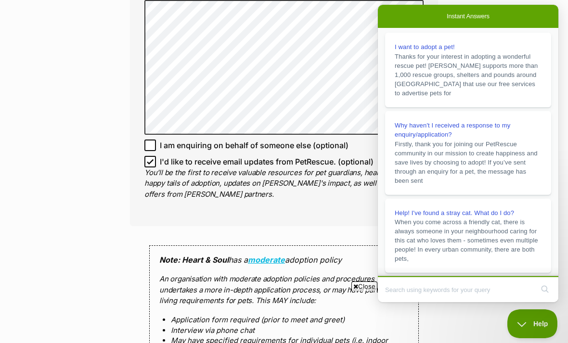
click at [86, 234] on div "Enquire about Remy 💙 Want to increase your chances of a successful enquiry? Upd…" at bounding box center [284, 23] width 568 height 1283
click at [535, 321] on button "Help" at bounding box center [533, 324] width 50 height 29
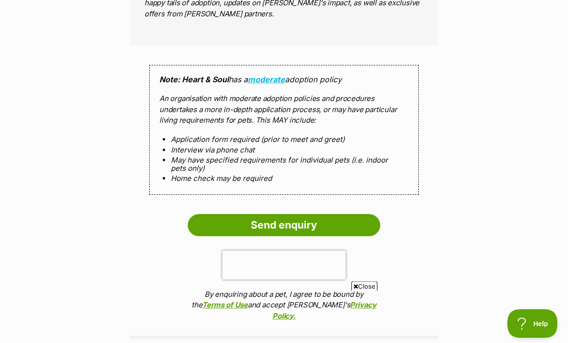
scroll to position [887, 0]
click at [355, 220] on input "Send enquiry" at bounding box center [284, 225] width 193 height 22
click at [303, 215] on input "Send enquiry" at bounding box center [284, 225] width 193 height 22
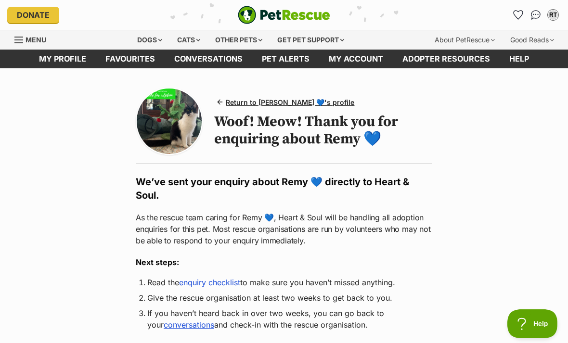
click at [179, 51] on link "Conversations" at bounding box center [209, 59] width 88 height 19
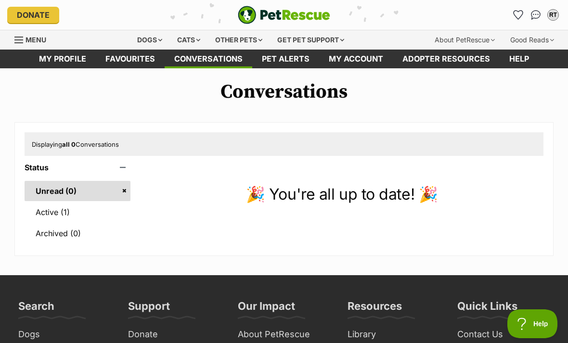
click at [174, 30] on div "Cats" at bounding box center [188, 39] width 37 height 19
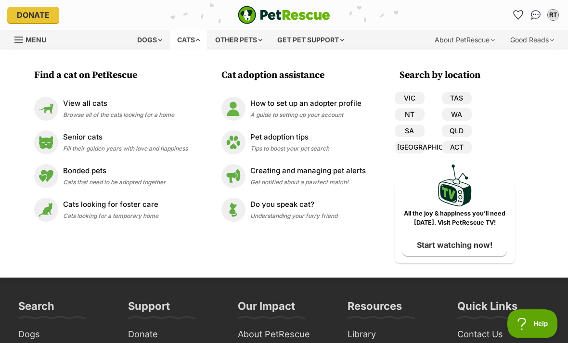
click at [73, 101] on p "View all cats" at bounding box center [118, 103] width 111 height 11
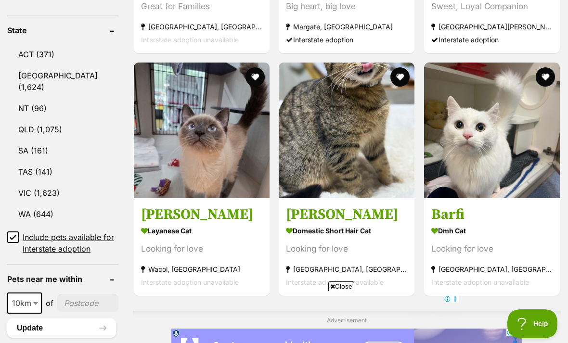
scroll to position [517, 0]
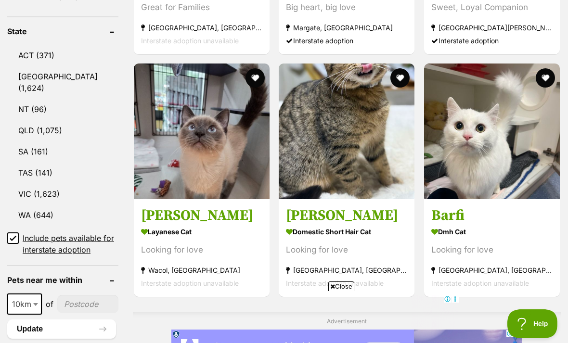
click at [24, 184] on link "VIC (1,623)" at bounding box center [62, 194] width 111 height 20
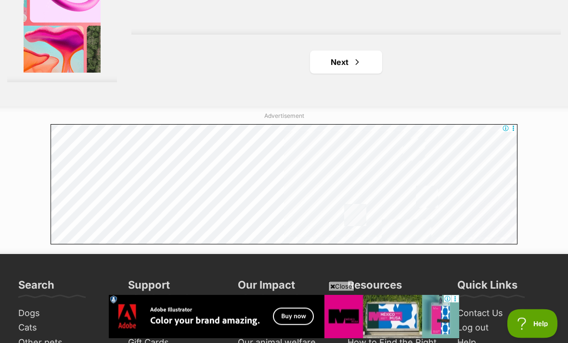
scroll to position [2263, 0]
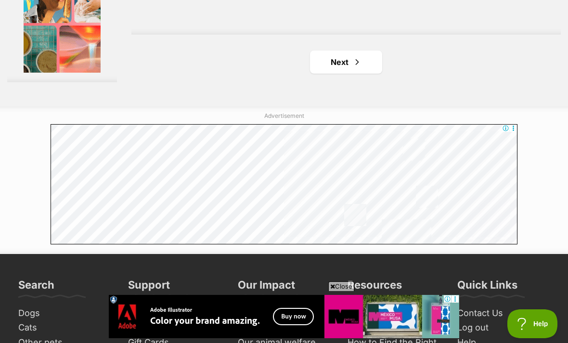
click at [357, 74] on link "Next" at bounding box center [346, 62] width 72 height 23
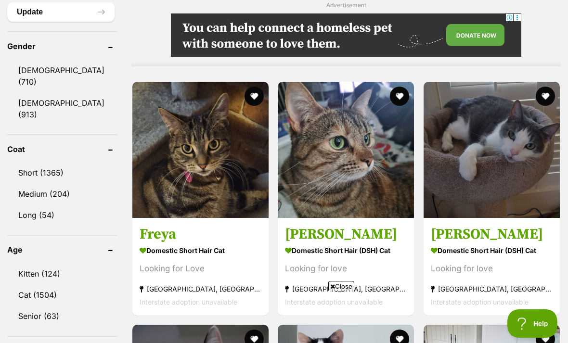
scroll to position [818, 0]
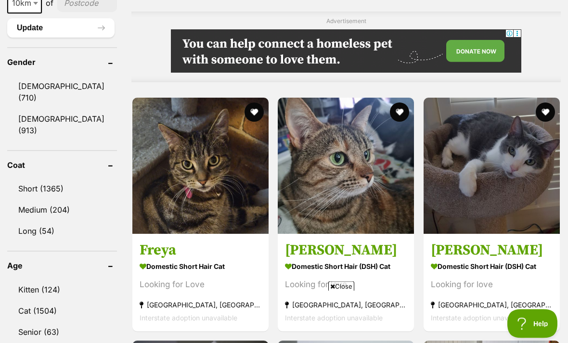
click at [30, 280] on link "Kitten (124)" at bounding box center [62, 290] width 110 height 20
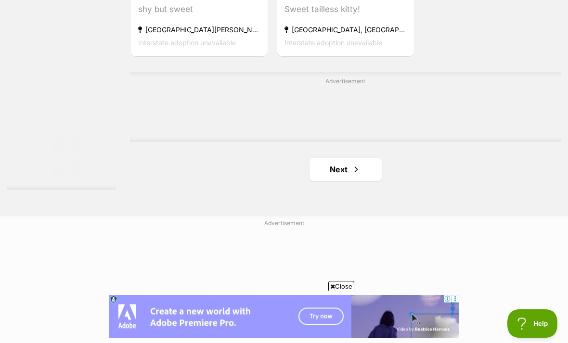
scroll to position [2159, 0]
click at [352, 175] on span "Next page" at bounding box center [357, 170] width 10 height 12
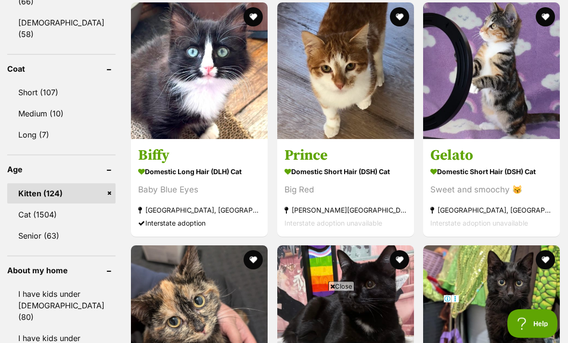
scroll to position [916, 0]
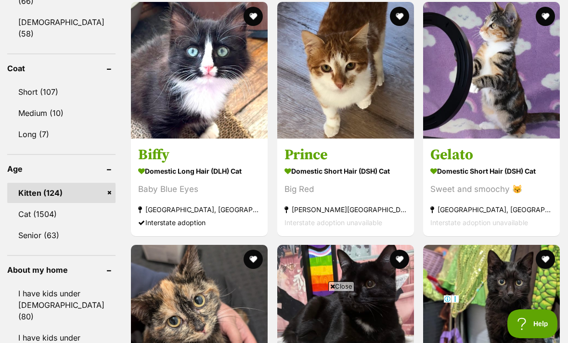
click at [199, 164] on link "Biffy Domestic Long Hair (DLH) Cat Baby Blue Eyes [GEOGRAPHIC_DATA], [GEOGRAPHI…" at bounding box center [199, 187] width 137 height 98
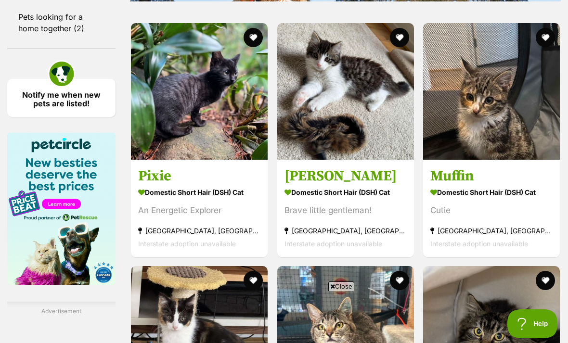
scroll to position [0, 0]
click at [294, 205] on link "Mimi Domestic Short Hair (DSH) Cat Brave little gentleman! Croydon, VIC Interst…" at bounding box center [345, 208] width 137 height 98
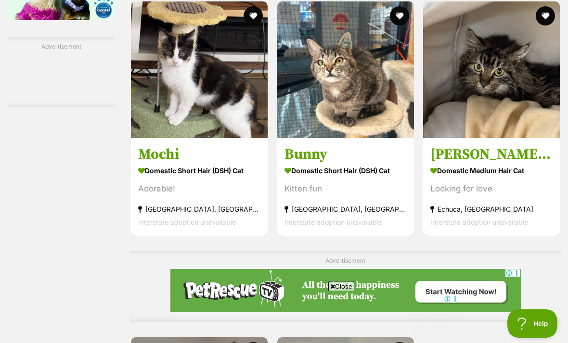
scroll to position [1735, 0]
click at [152, 164] on h3 "Mochi" at bounding box center [199, 154] width 122 height 18
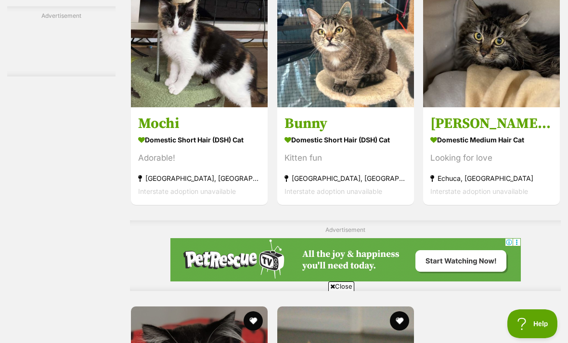
scroll to position [0, 0]
click at [486, 159] on link "Dill Pickle Domestic Medium Hair Cat Looking for love Echuca, VIC Interstate ad…" at bounding box center [491, 156] width 137 height 98
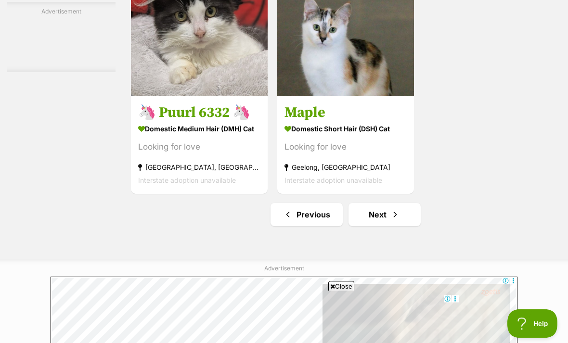
scroll to position [2113, 0]
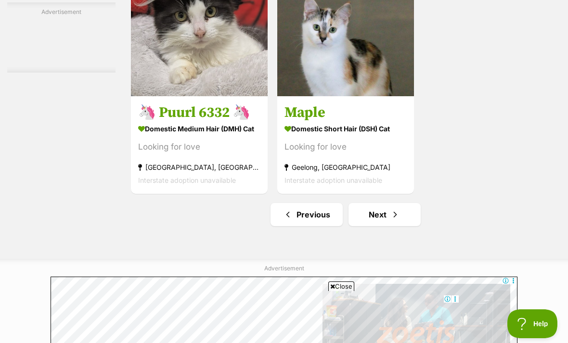
click at [378, 226] on link "Next" at bounding box center [385, 214] width 72 height 23
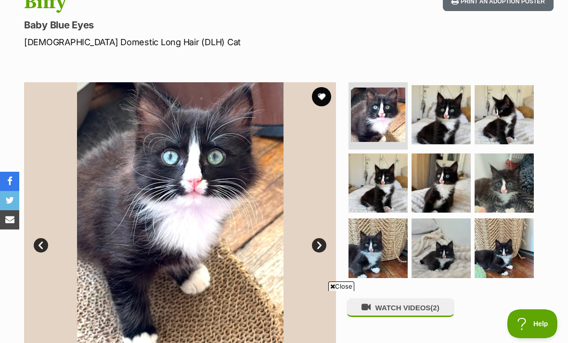
scroll to position [91, 0]
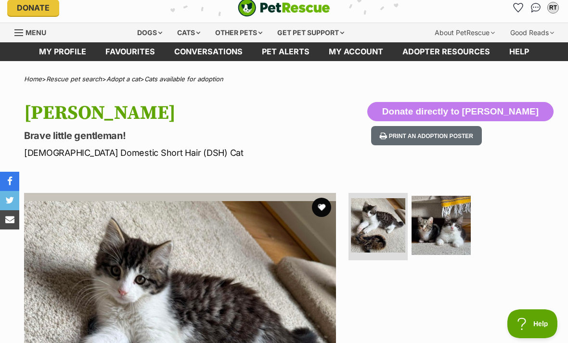
scroll to position [2, 0]
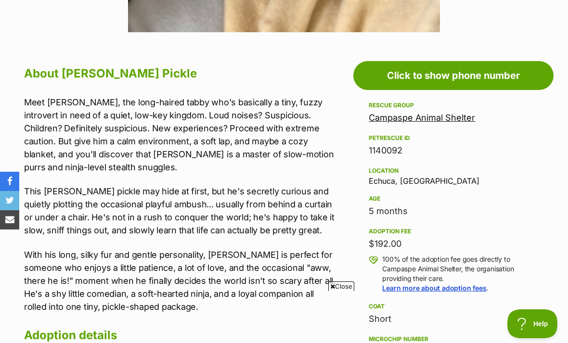
click at [34, 290] on p "With his long, silky fur and gentle personality, Dill Pickle is perfect for som…" at bounding box center [181, 281] width 314 height 65
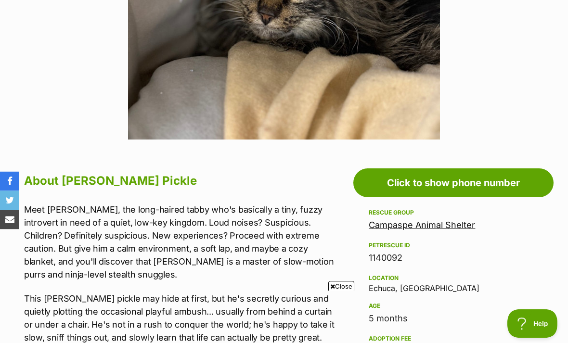
scroll to position [369, 0]
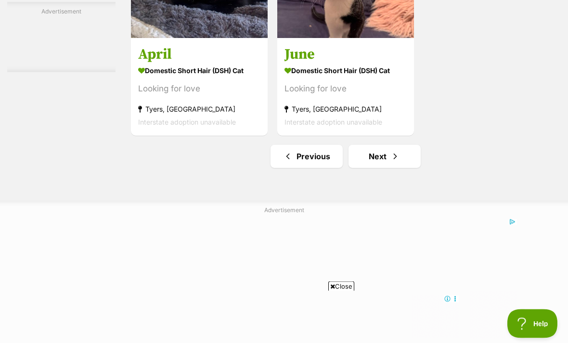
scroll to position [2262, 0]
click at [366, 168] on link "Next" at bounding box center [385, 156] width 72 height 23
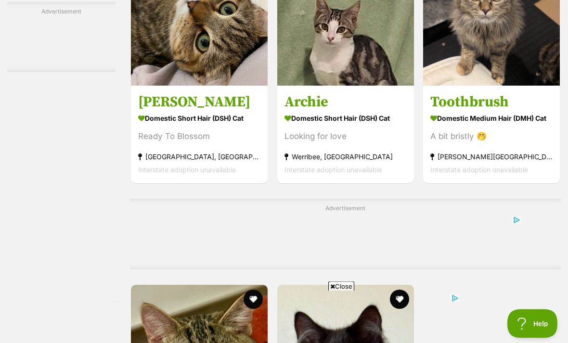
scroll to position [1788, 0]
click at [477, 111] on h3 "Toothbrush" at bounding box center [492, 102] width 122 height 18
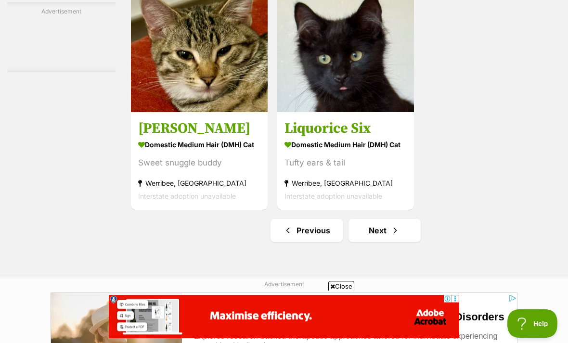
scroll to position [2098, 0]
click at [392, 242] on link "Next" at bounding box center [385, 230] width 72 height 23
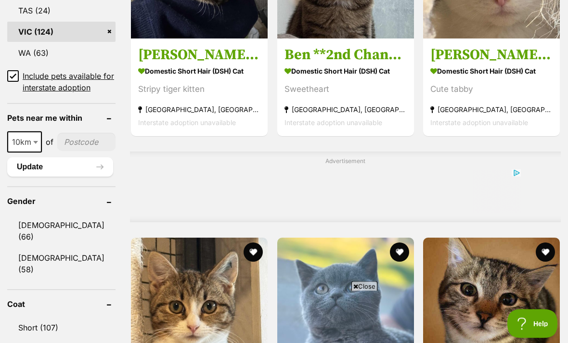
scroll to position [680, 0]
click at [195, 62] on h3 "Novak Djokovic **2nd Chance Cat Rescue**" at bounding box center [199, 55] width 122 height 18
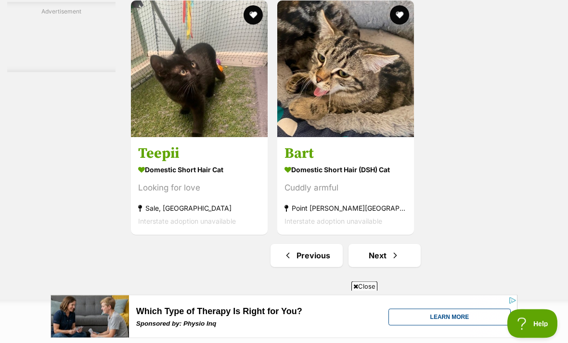
scroll to position [2070, 0]
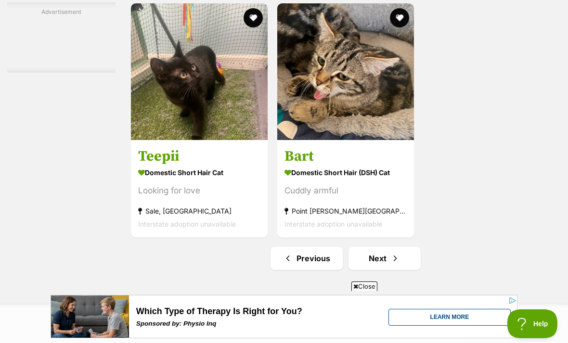
click at [138, 165] on h3 "Teepii" at bounding box center [199, 156] width 122 height 18
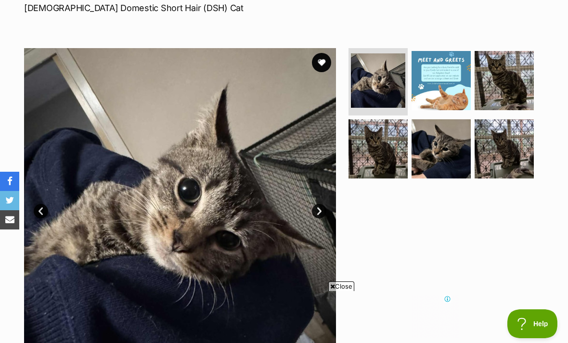
click at [318, 207] on link "Next" at bounding box center [319, 211] width 14 height 14
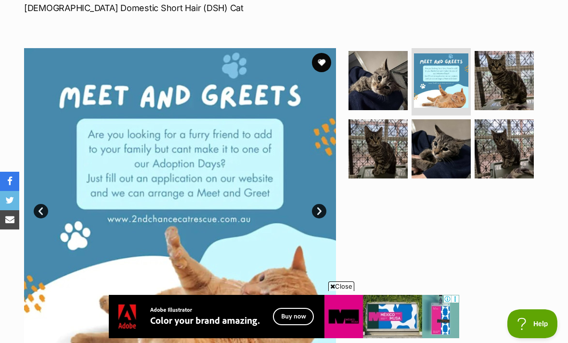
click at [319, 211] on link "Next" at bounding box center [319, 211] width 14 height 14
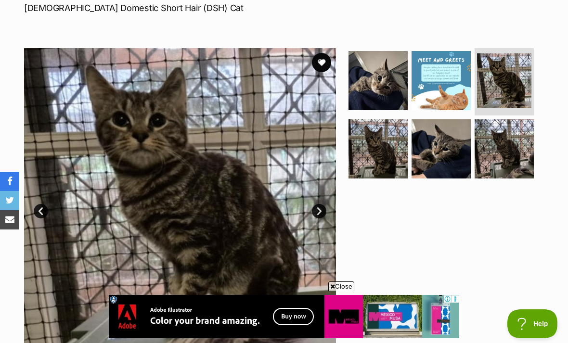
click at [321, 214] on link "Next" at bounding box center [319, 211] width 14 height 14
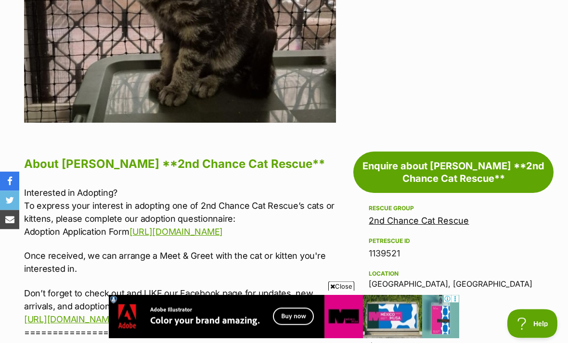
scroll to position [410, 0]
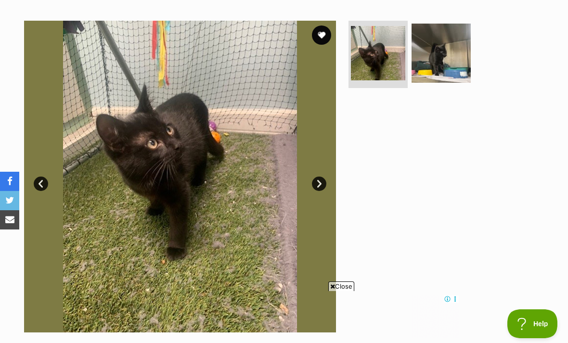
scroll to position [179, 0]
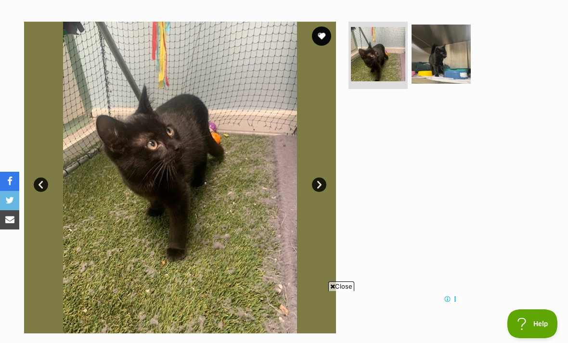
click at [325, 183] on link "Next" at bounding box center [319, 185] width 14 height 14
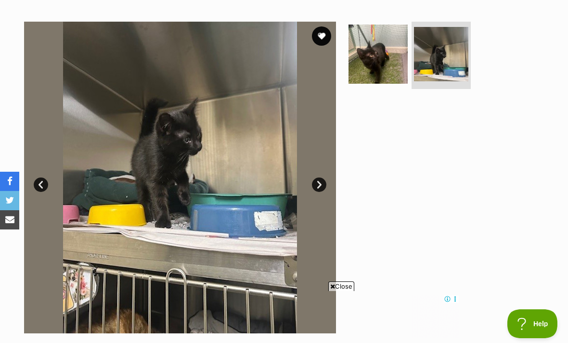
click at [44, 178] on link "Prev" at bounding box center [41, 185] width 14 height 14
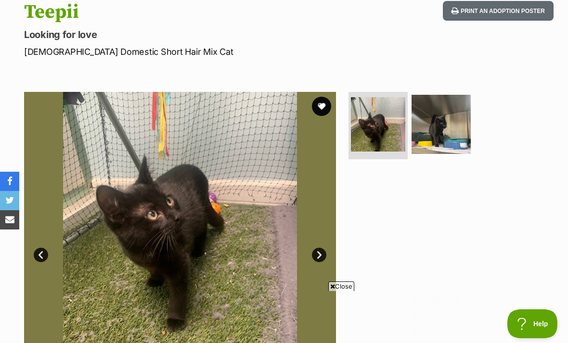
scroll to position [0, 0]
click at [314, 105] on button "favourite" at bounding box center [321, 106] width 19 height 19
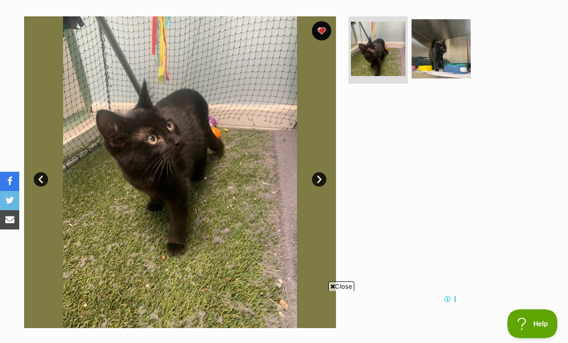
scroll to position [184, 0]
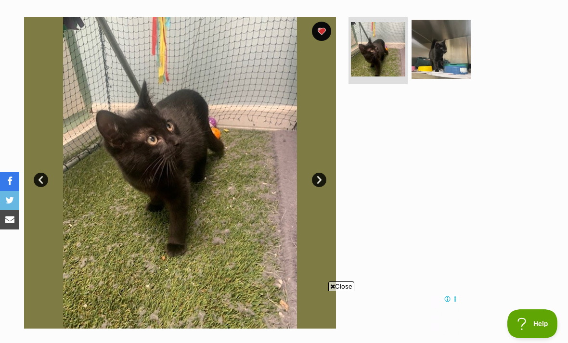
click at [319, 179] on link "Next" at bounding box center [319, 180] width 14 height 14
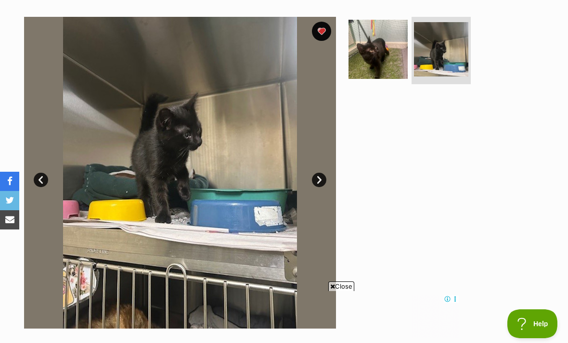
click at [321, 183] on link "Next" at bounding box center [319, 180] width 14 height 14
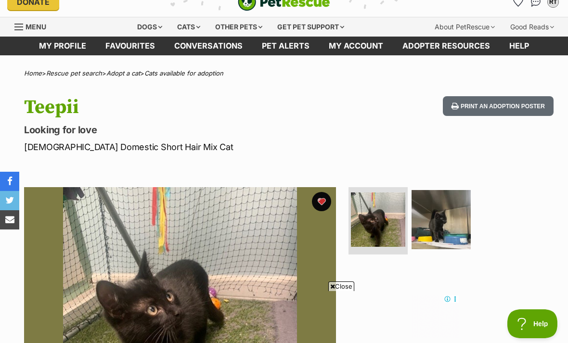
scroll to position [0, 0]
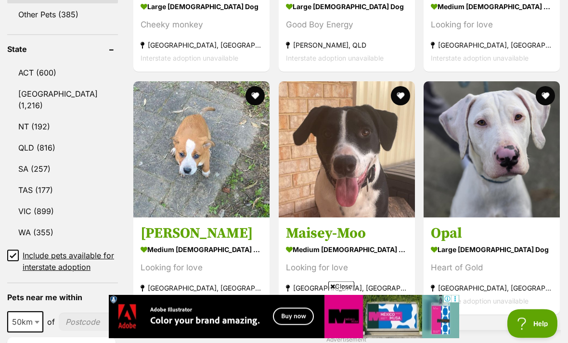
scroll to position [508, 0]
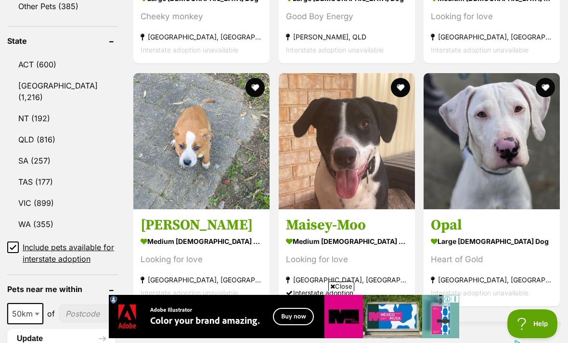
click at [31, 193] on link "VIC (899)" at bounding box center [62, 203] width 111 height 20
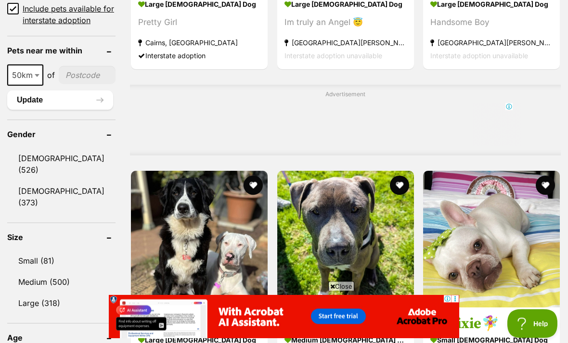
scroll to position [776, 0]
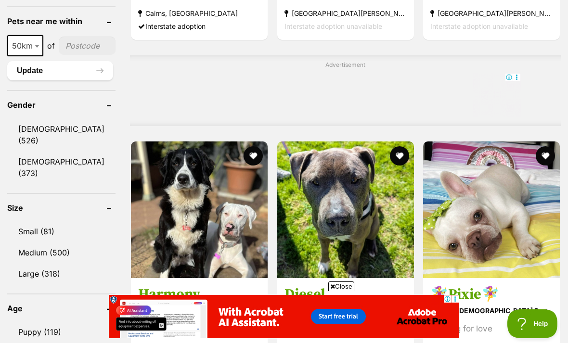
click at [29, 264] on link "Large (318)" at bounding box center [61, 274] width 108 height 20
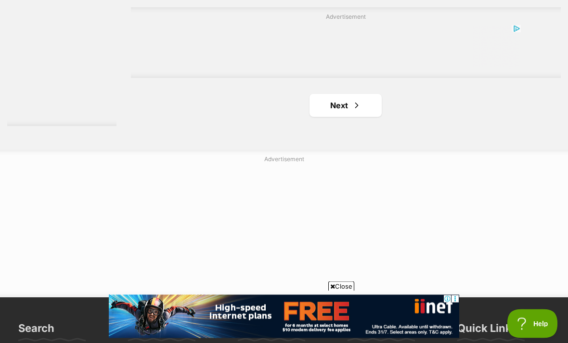
scroll to position [2220, 0]
click at [366, 118] on link "Next" at bounding box center [346, 106] width 72 height 23
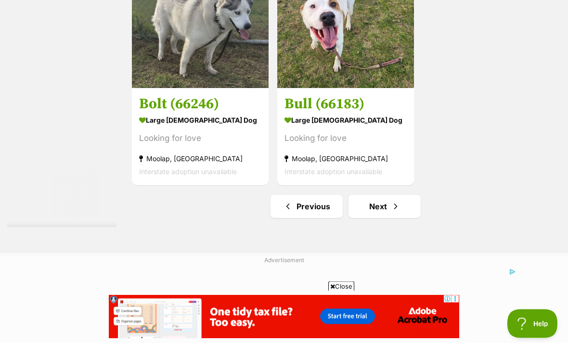
scroll to position [2120, 0]
click at [391, 218] on link "Next" at bounding box center [385, 206] width 72 height 23
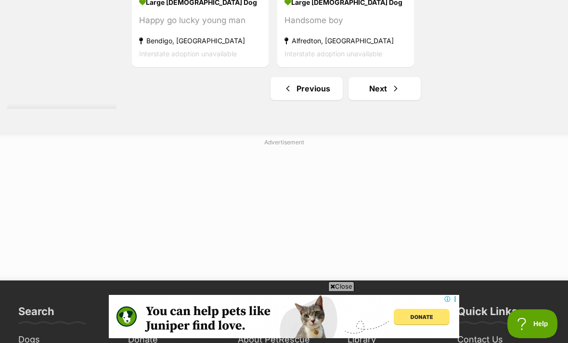
scroll to position [2310, 0]
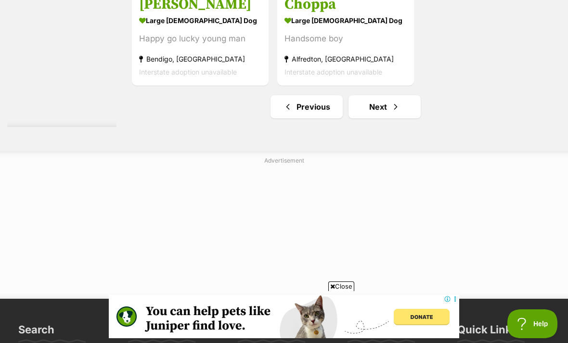
click at [393, 118] on link "Next" at bounding box center [385, 106] width 72 height 23
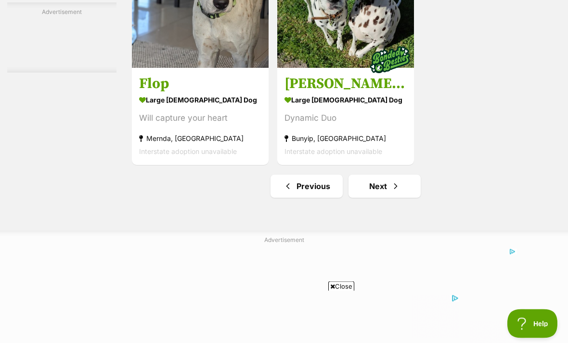
scroll to position [2142, 0]
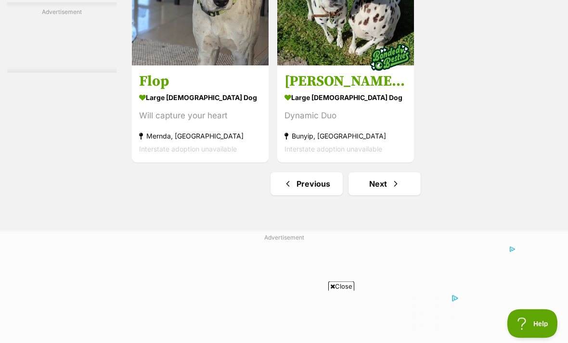
click at [391, 190] on span "Next page" at bounding box center [396, 185] width 10 height 12
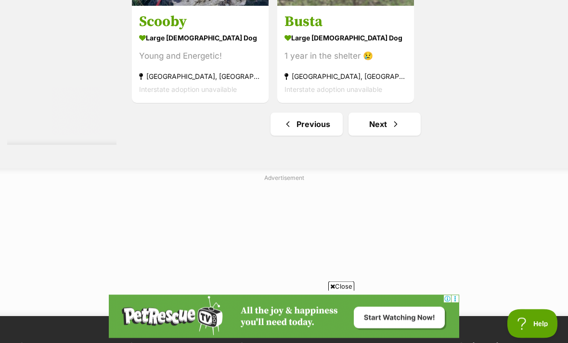
scroll to position [2203, 0]
click at [399, 136] on link "Next" at bounding box center [385, 124] width 72 height 23
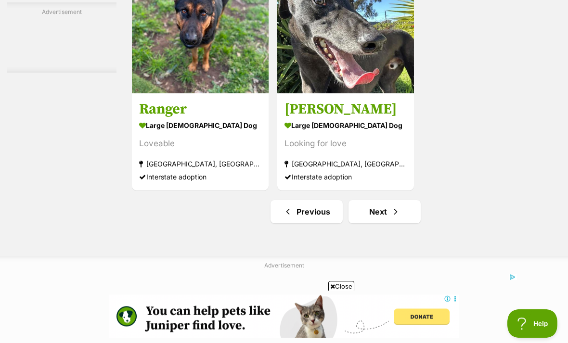
scroll to position [2205, 0]
click at [399, 223] on link "Next" at bounding box center [385, 211] width 72 height 23
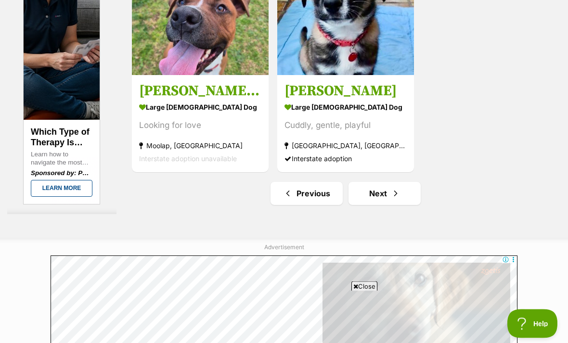
scroll to position [2126, 0]
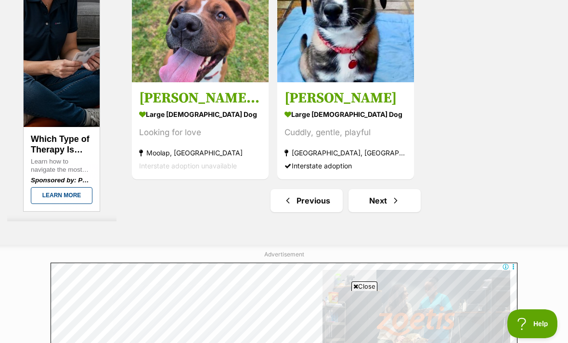
click at [401, 212] on link "Next" at bounding box center [385, 200] width 72 height 23
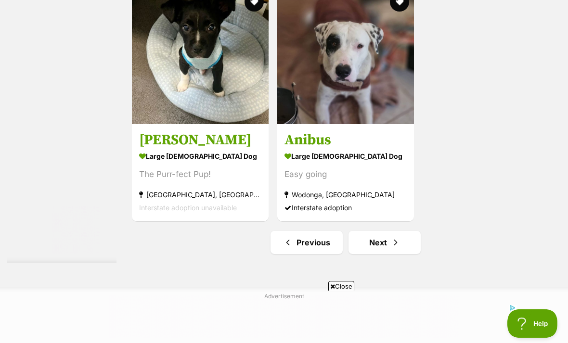
scroll to position [2084, 0]
click at [378, 254] on link "Next" at bounding box center [385, 242] width 72 height 23
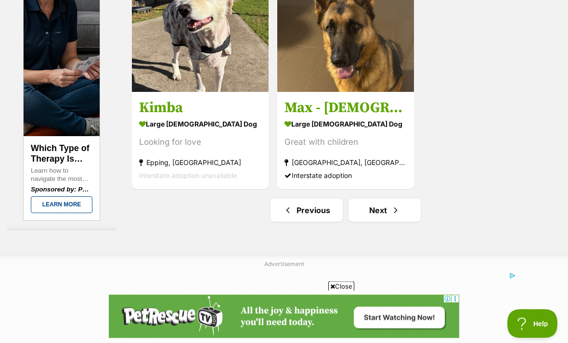
scroll to position [2206, 0]
click at [367, 222] on link "Next" at bounding box center [385, 210] width 72 height 23
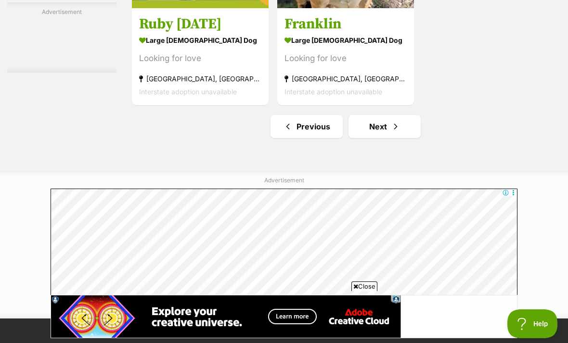
scroll to position [2200, 0]
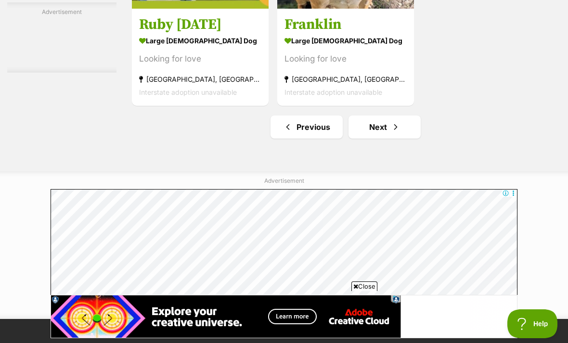
click at [384, 139] on link "Next" at bounding box center [385, 127] width 72 height 23
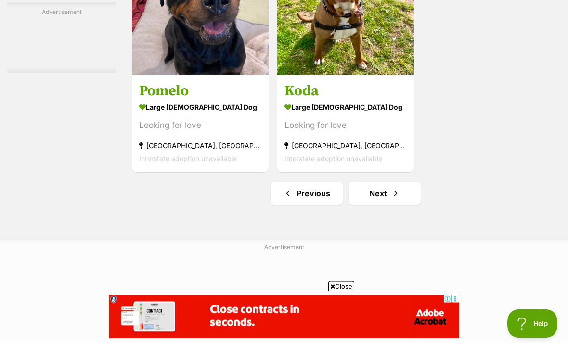
scroll to position [2133, 0]
click at [394, 205] on link "Next" at bounding box center [385, 193] width 72 height 23
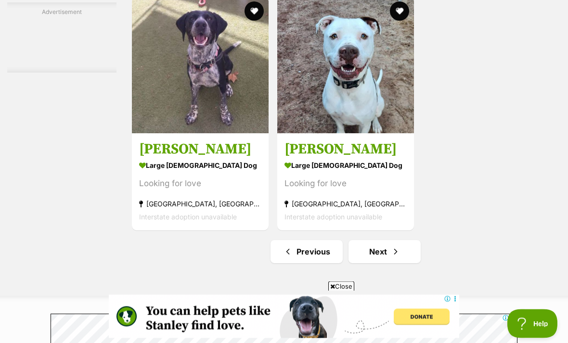
scroll to position [2165, 0]
click at [391, 258] on span "Next page" at bounding box center [396, 252] width 10 height 12
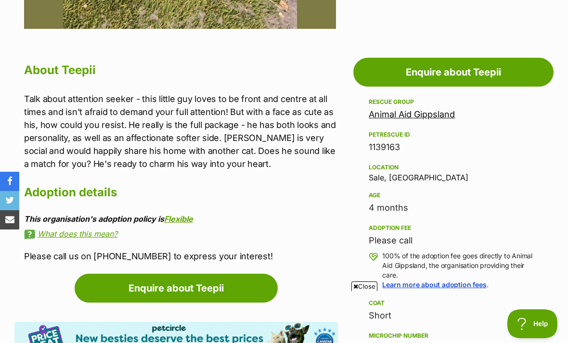
scroll to position [487, 0]
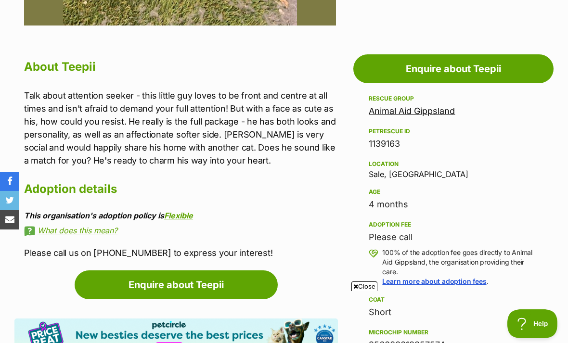
click at [474, 66] on link "Enquire about Teepii" at bounding box center [454, 68] width 200 height 29
